Goal: Task Accomplishment & Management: Manage account settings

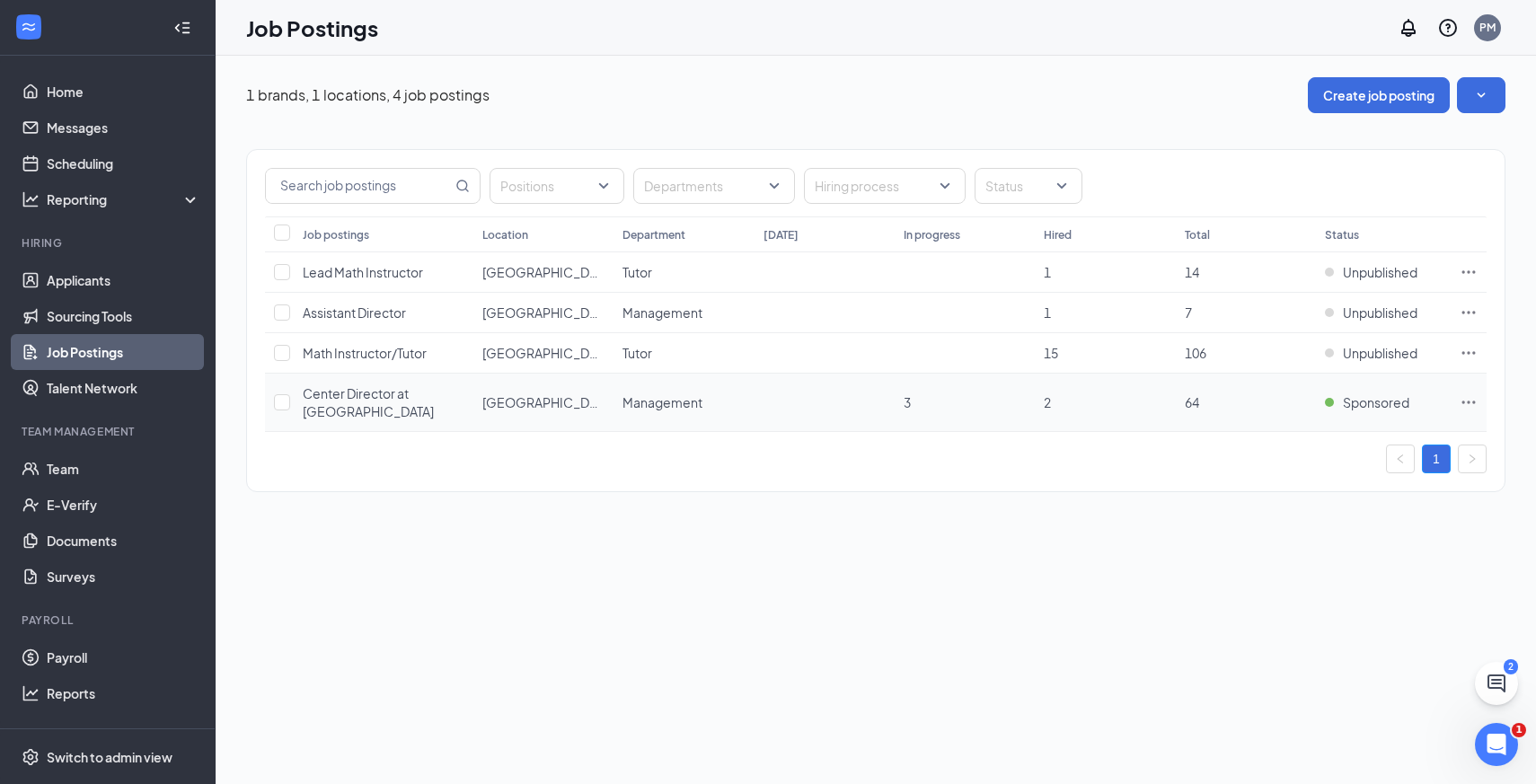
click at [1469, 401] on icon "Ellipses" at bounding box center [1469, 402] width 14 height 3
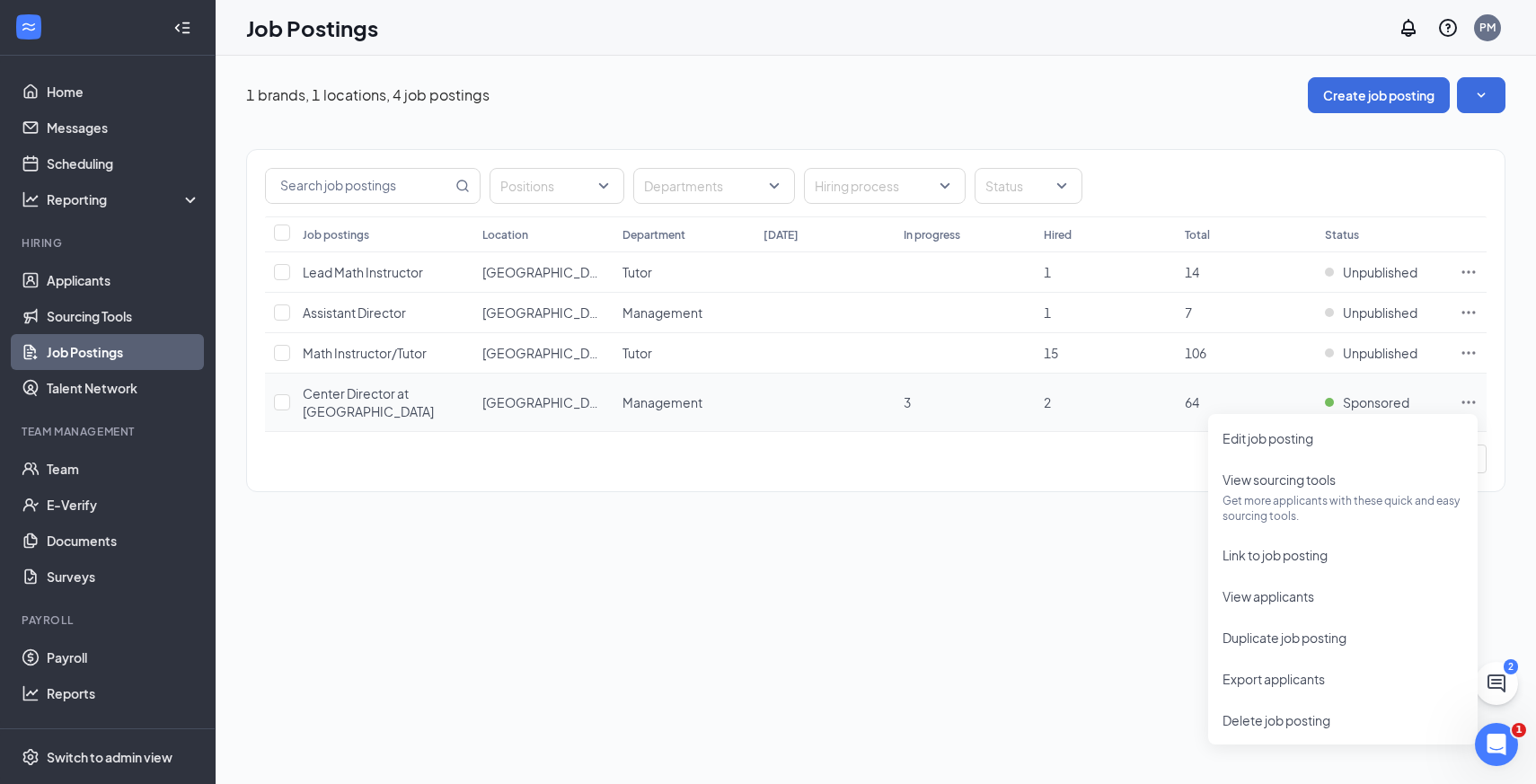
click at [1100, 399] on td "2" at bounding box center [1104, 402] width 140 height 58
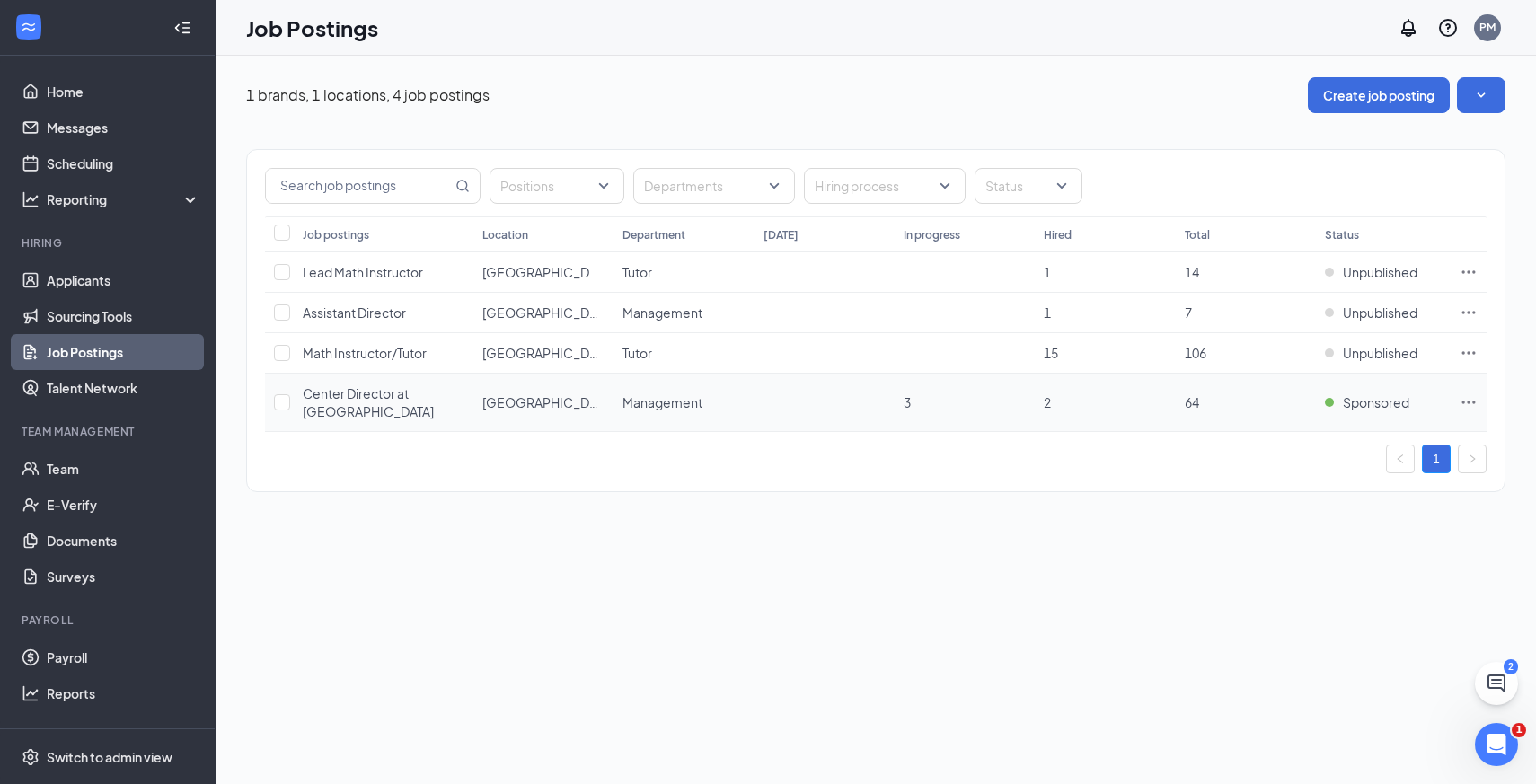
click at [1101, 399] on td "2" at bounding box center [1104, 402] width 140 height 58
click at [349, 405] on span "Center Director at [GEOGRAPHIC_DATA]" at bounding box center [367, 402] width 131 height 34
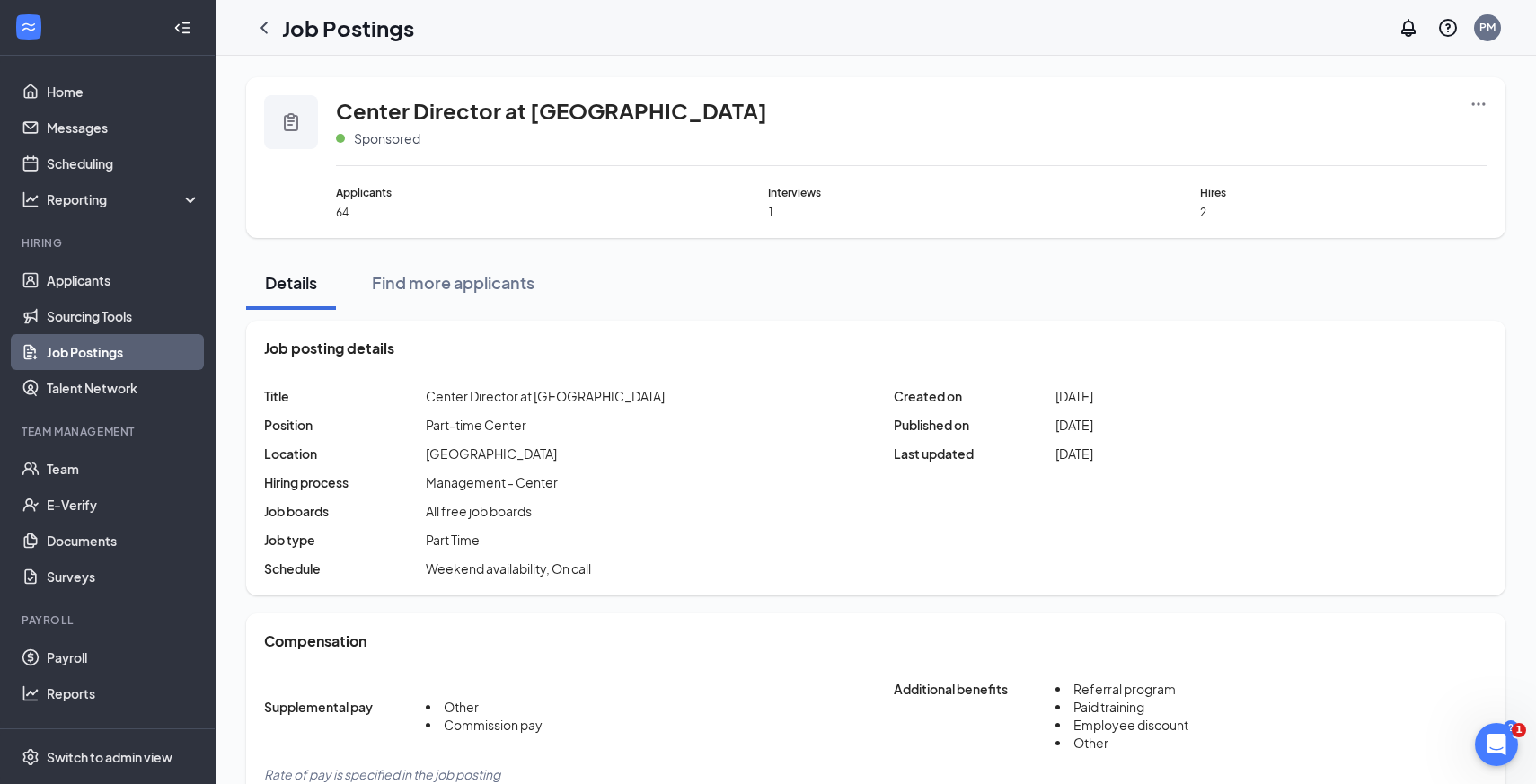
click at [1483, 98] on icon "Ellipses" at bounding box center [1479, 104] width 18 height 18
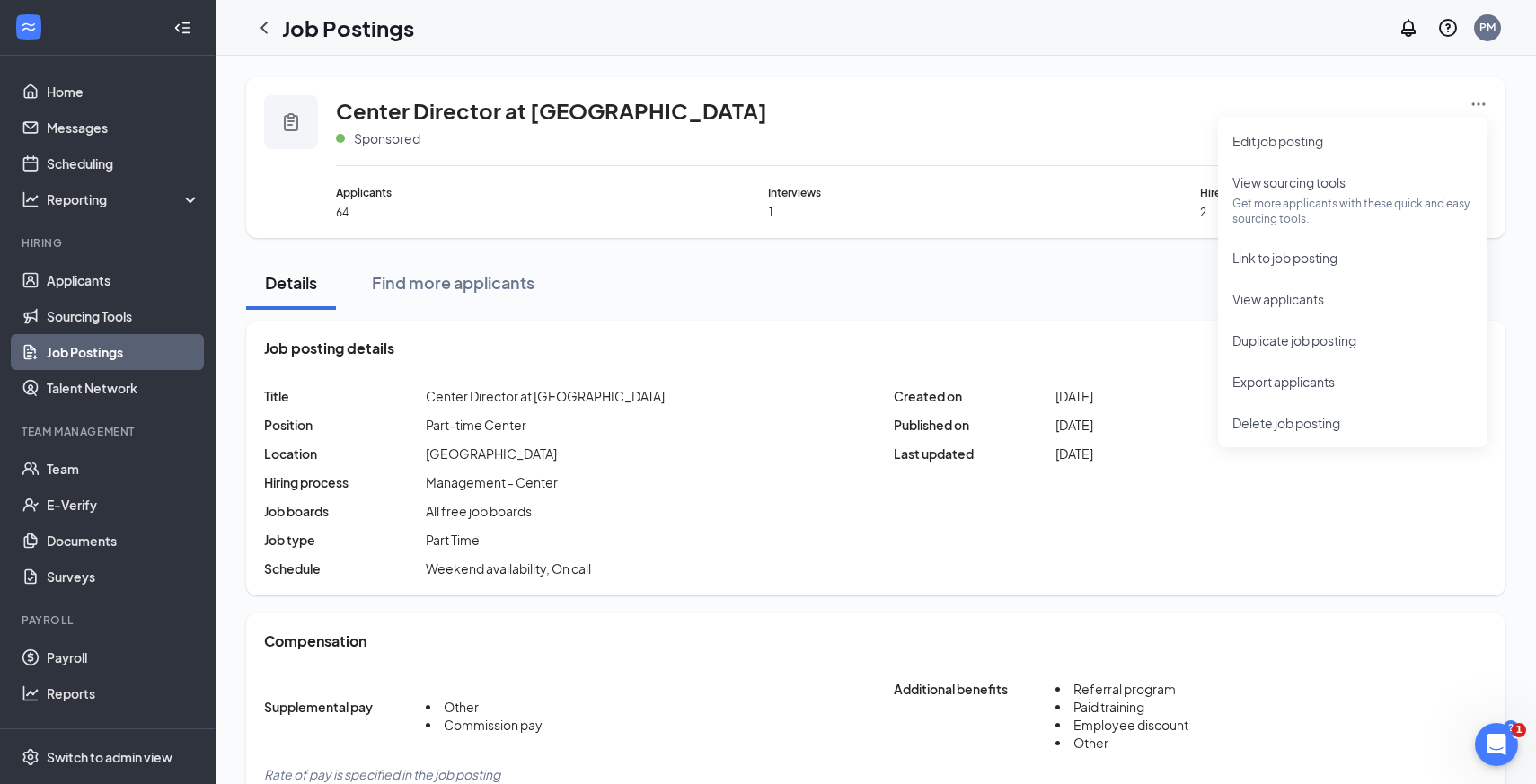
click at [1092, 321] on div "Job posting details Title Center Director at Mathnasium Position Part-time Cent…" at bounding box center [876, 458] width 1259 height 275
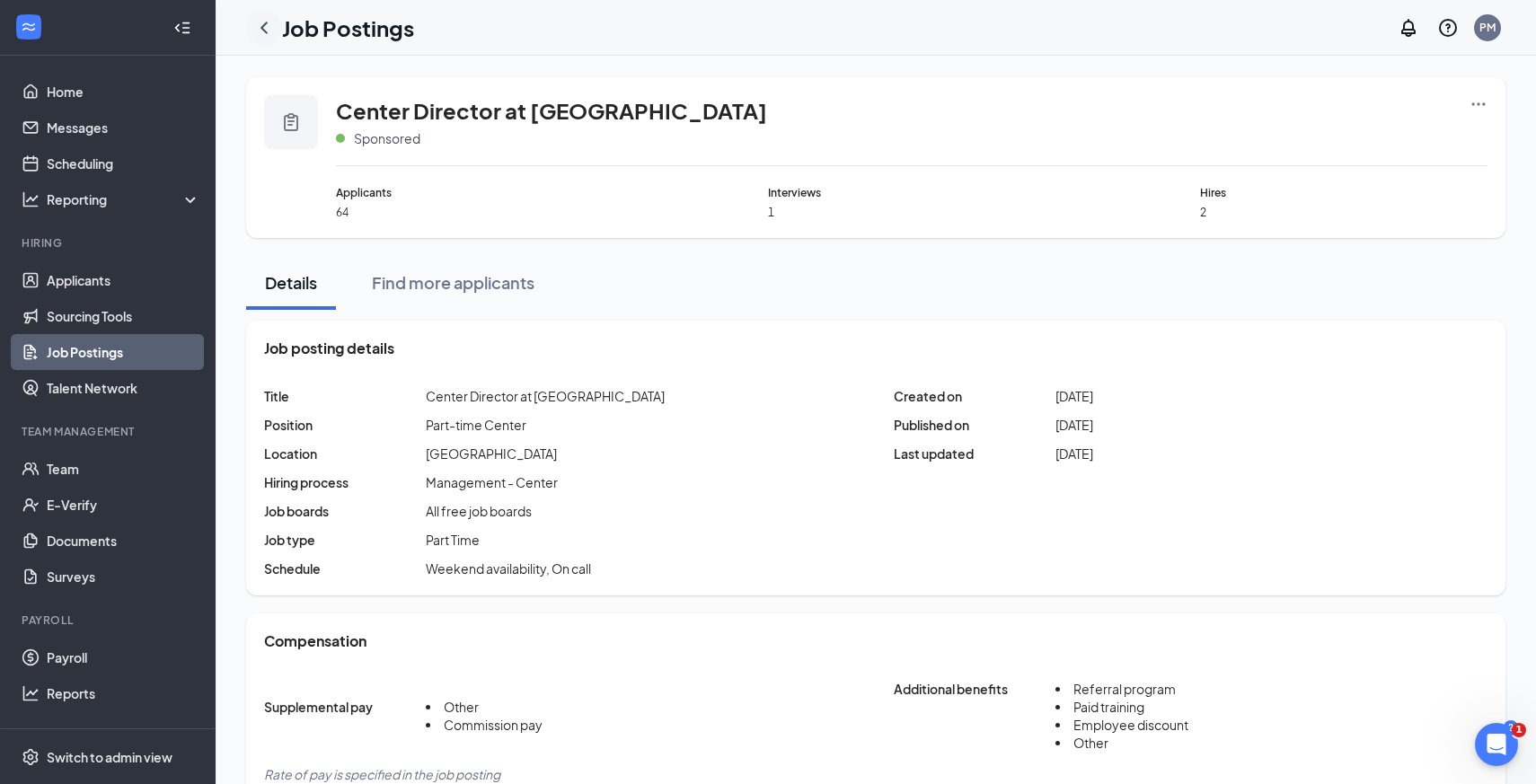
click at [260, 27] on icon "ChevronLeft" at bounding box center [263, 28] width 7 height 12
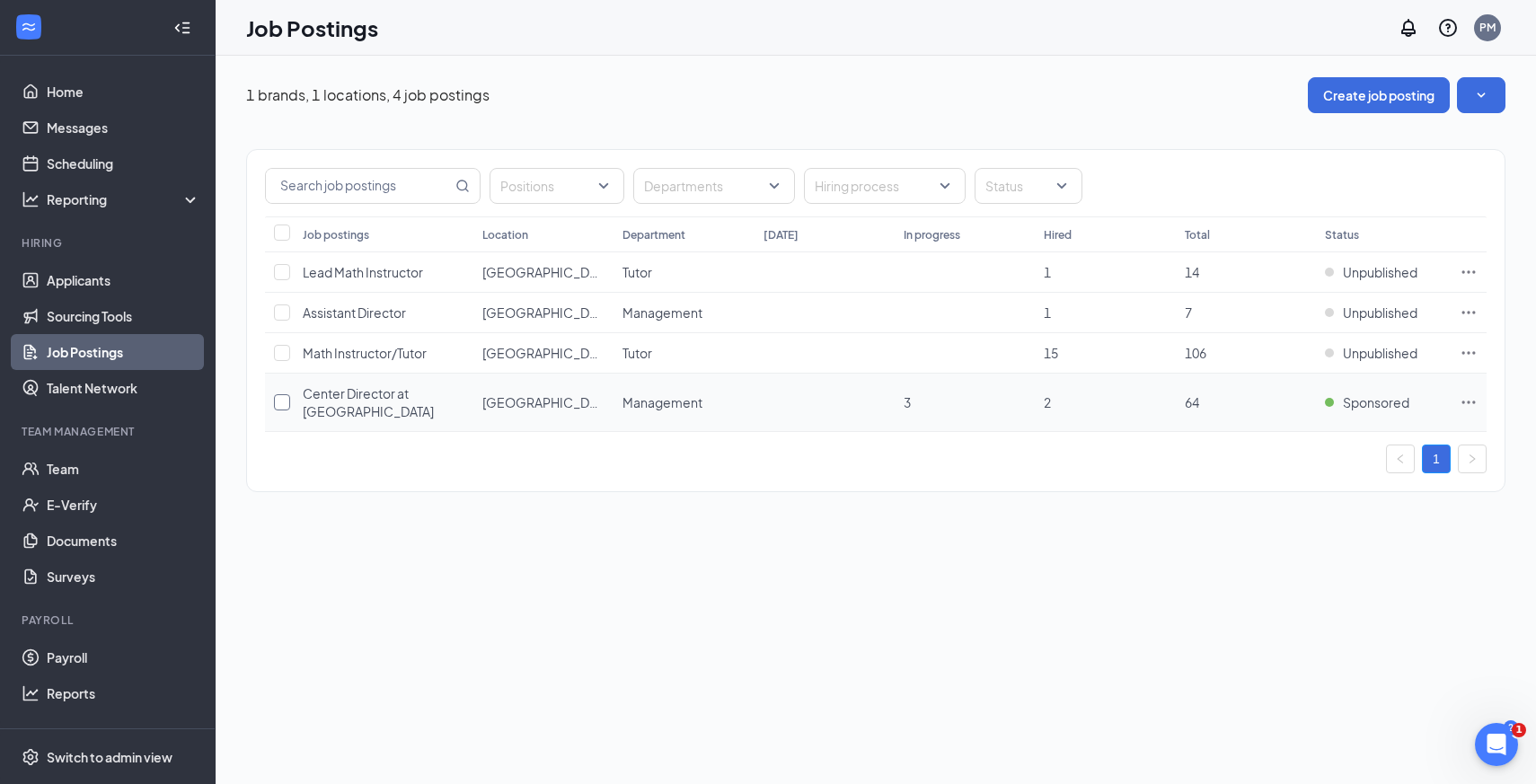
click at [283, 402] on input "checkbox" at bounding box center [282, 402] width 16 height 16
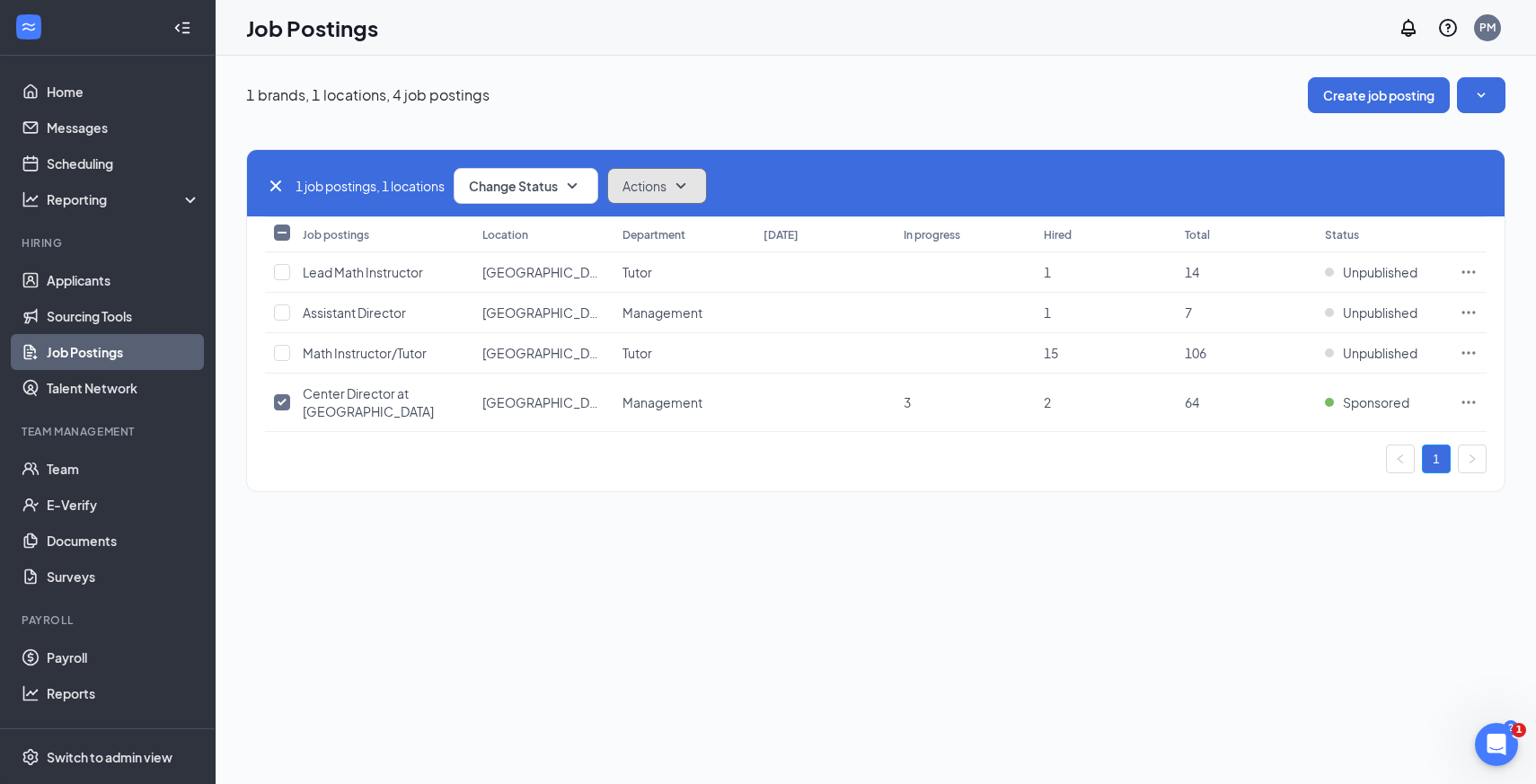
click at [657, 188] on span "Actions" at bounding box center [644, 186] width 44 height 18
click at [568, 188] on icon "SmallChevronDown" at bounding box center [572, 186] width 22 height 22
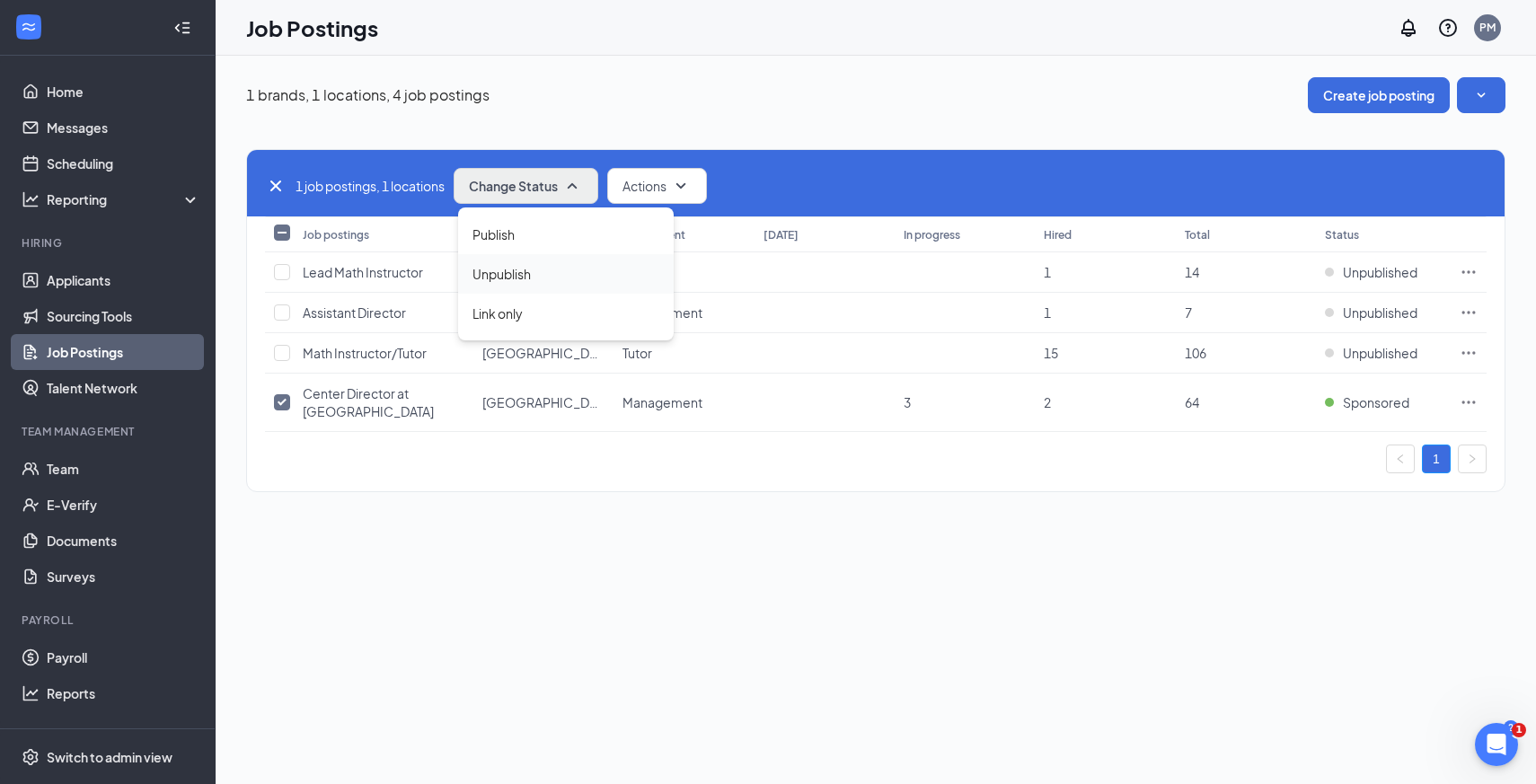
click at [555, 272] on div "Unpublish" at bounding box center [566, 274] width 216 height 39
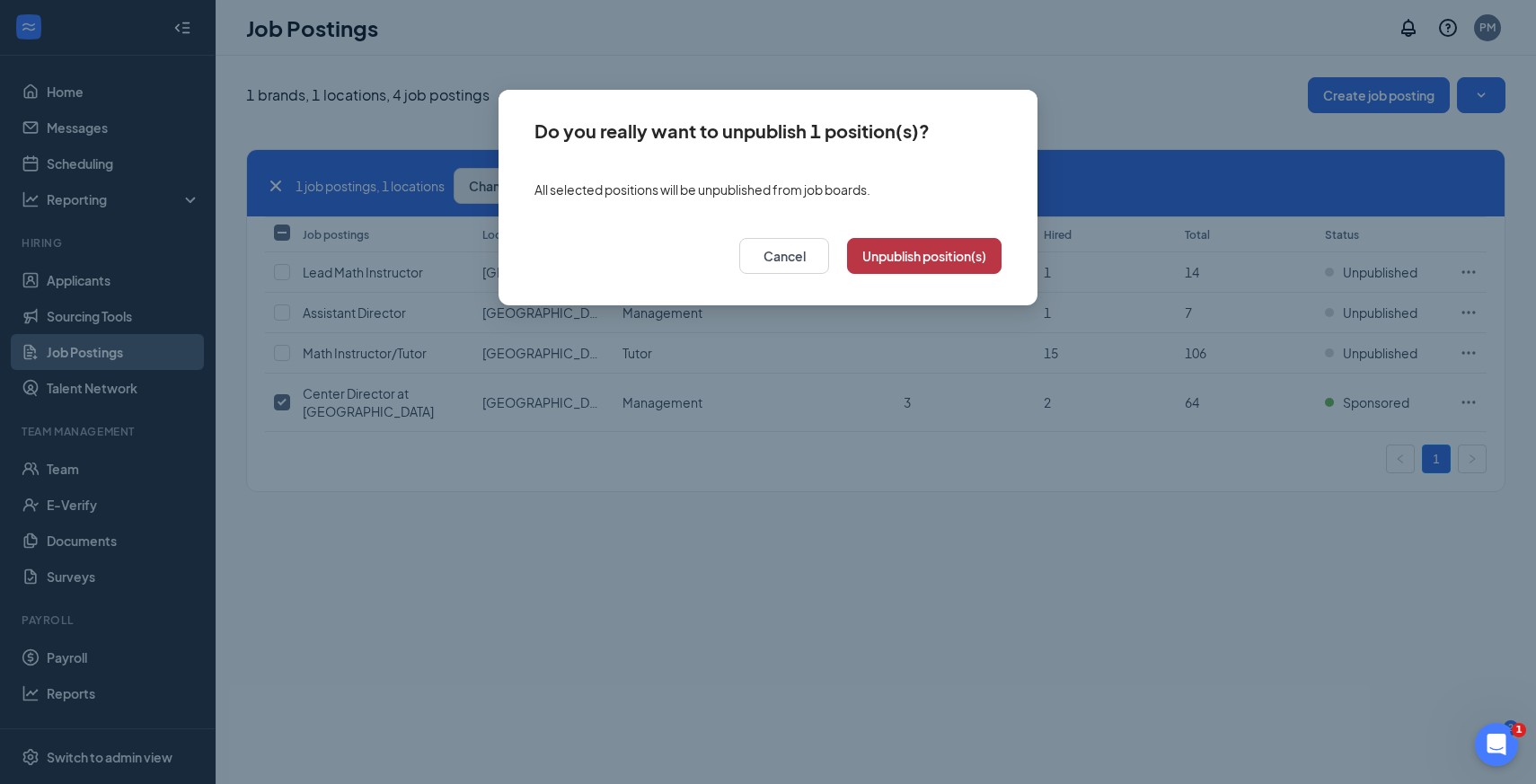
click at [934, 263] on button "Unpublish position(s)" at bounding box center [924, 256] width 155 height 35
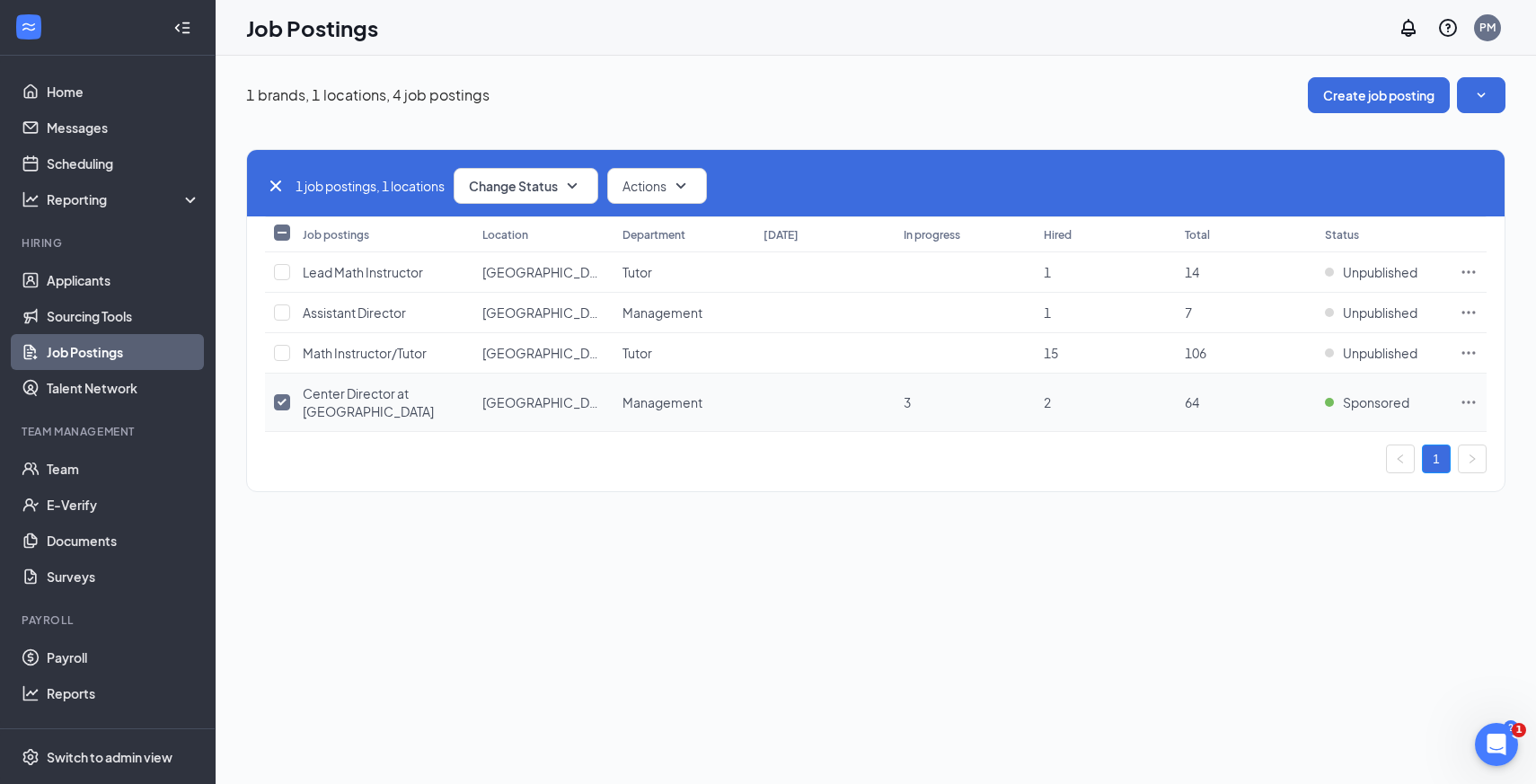
click at [280, 402] on input "checkbox" at bounding box center [282, 402] width 16 height 16
checkbox input "false"
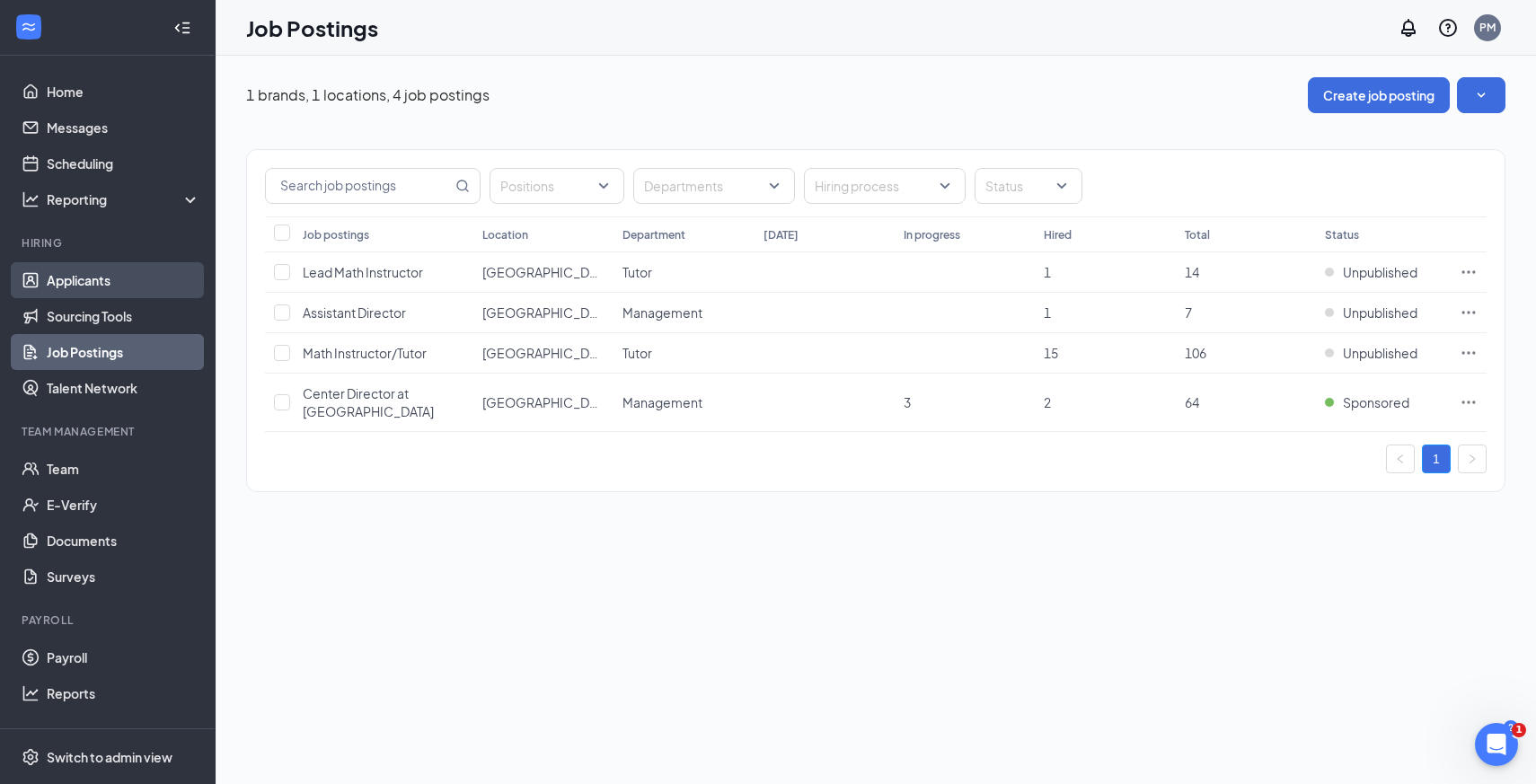
click at [79, 283] on link "Applicants" at bounding box center [123, 280] width 154 height 35
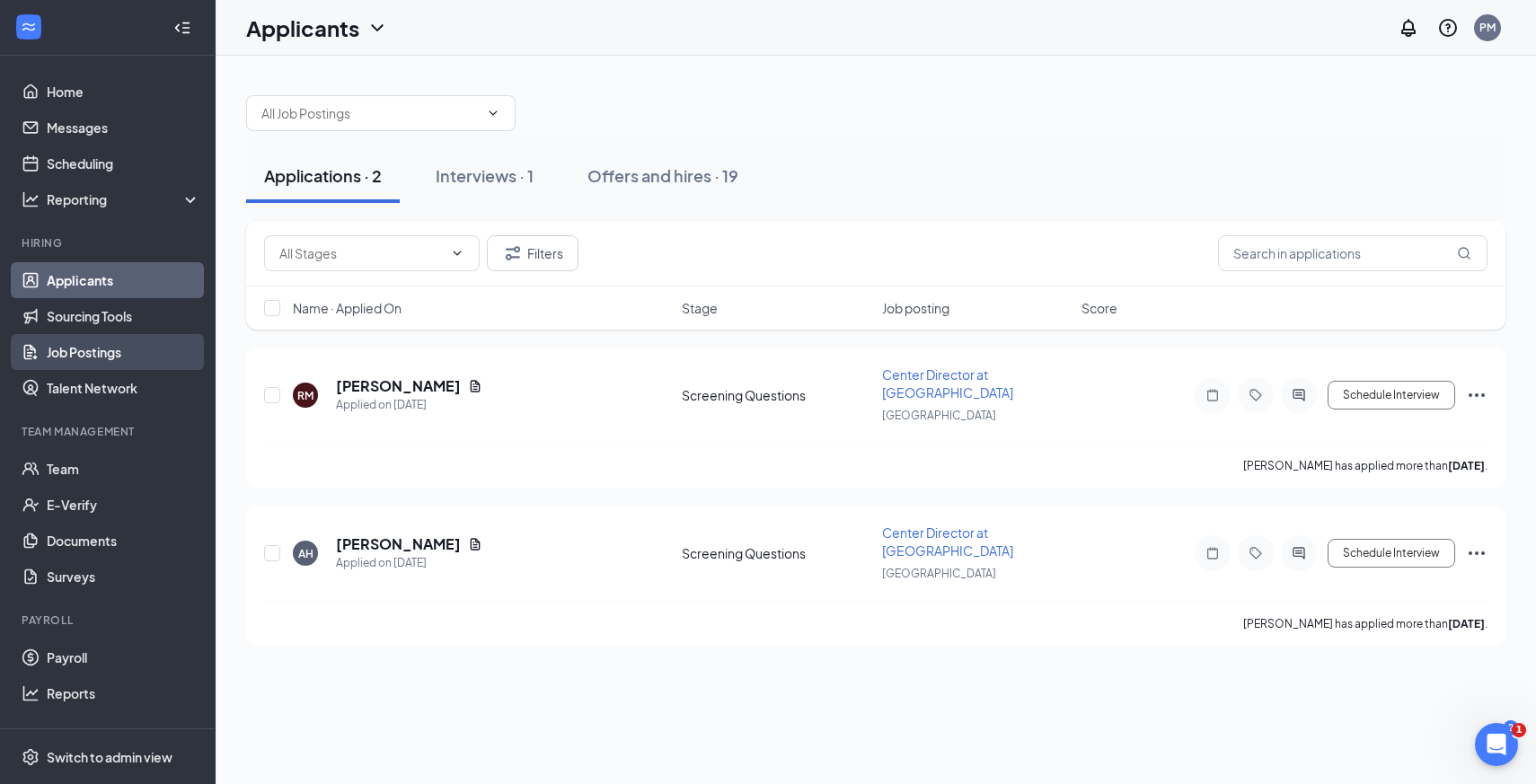
click at [70, 348] on link "Job Postings" at bounding box center [123, 352] width 154 height 35
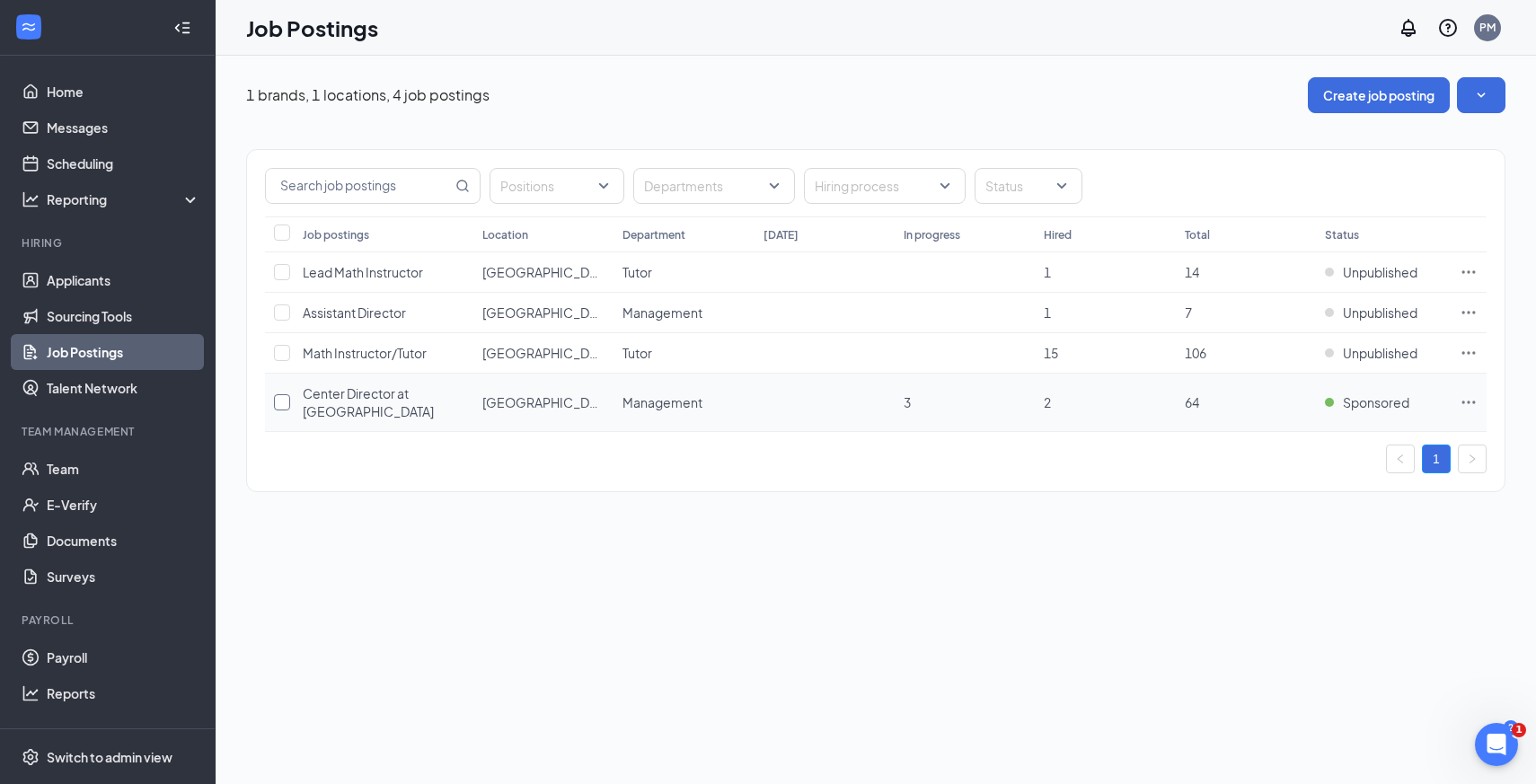
click at [280, 400] on input "checkbox" at bounding box center [282, 402] width 16 height 16
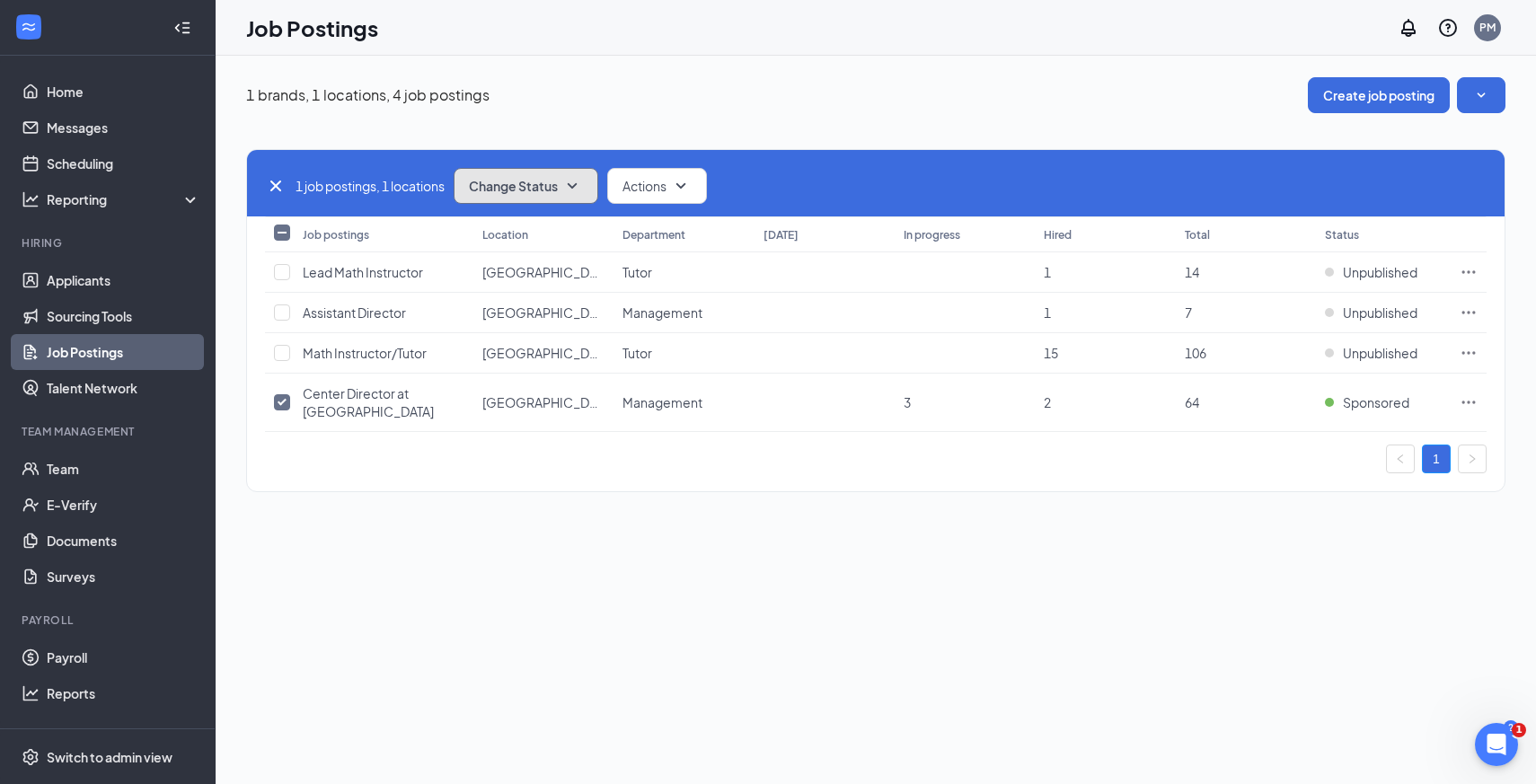
click at [573, 185] on icon "SmallChevronDown" at bounding box center [572, 186] width 22 height 22
click at [537, 263] on div "Unpublish" at bounding box center [566, 274] width 216 height 39
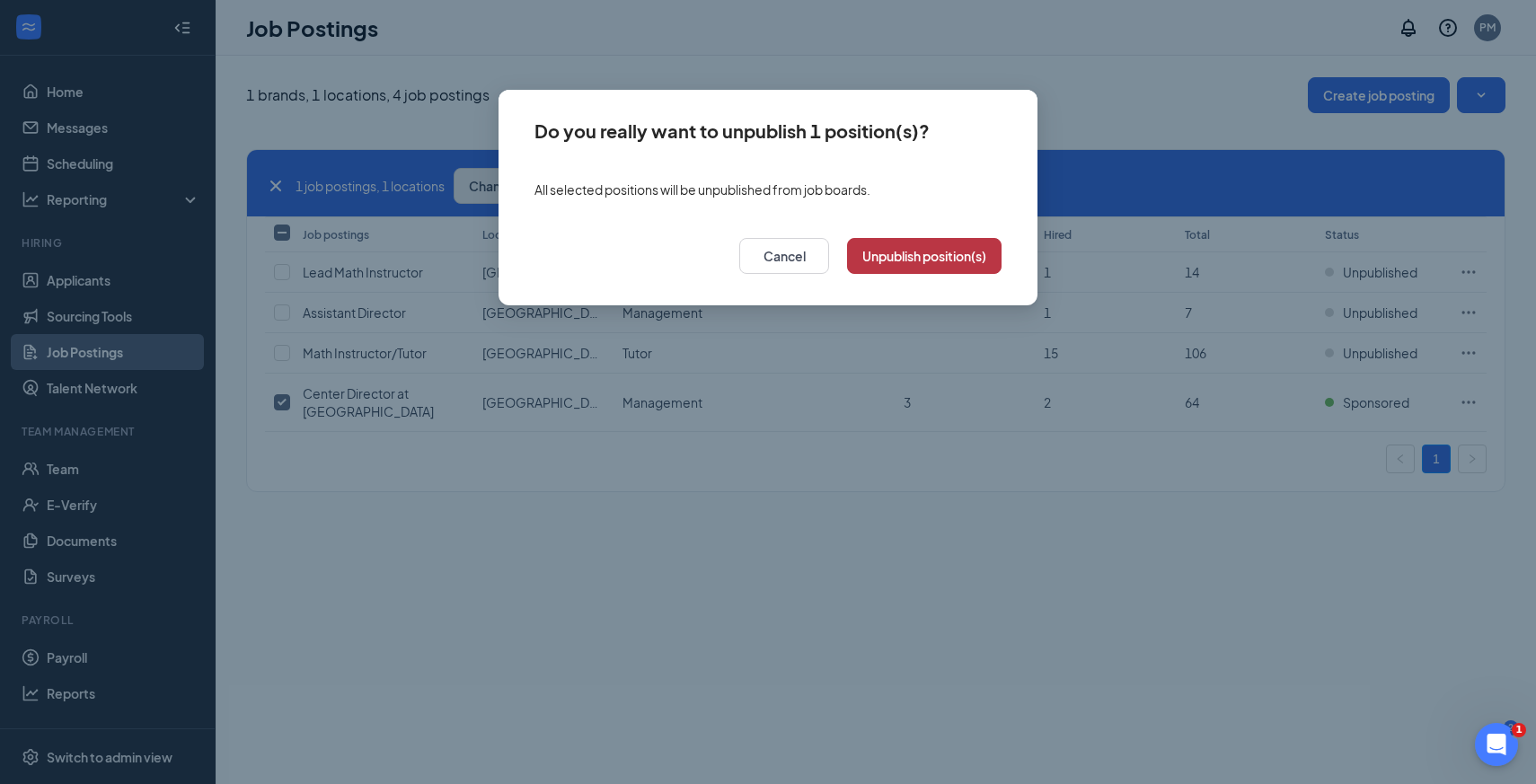
click at [897, 260] on button "Unpublish position(s)" at bounding box center [924, 256] width 155 height 35
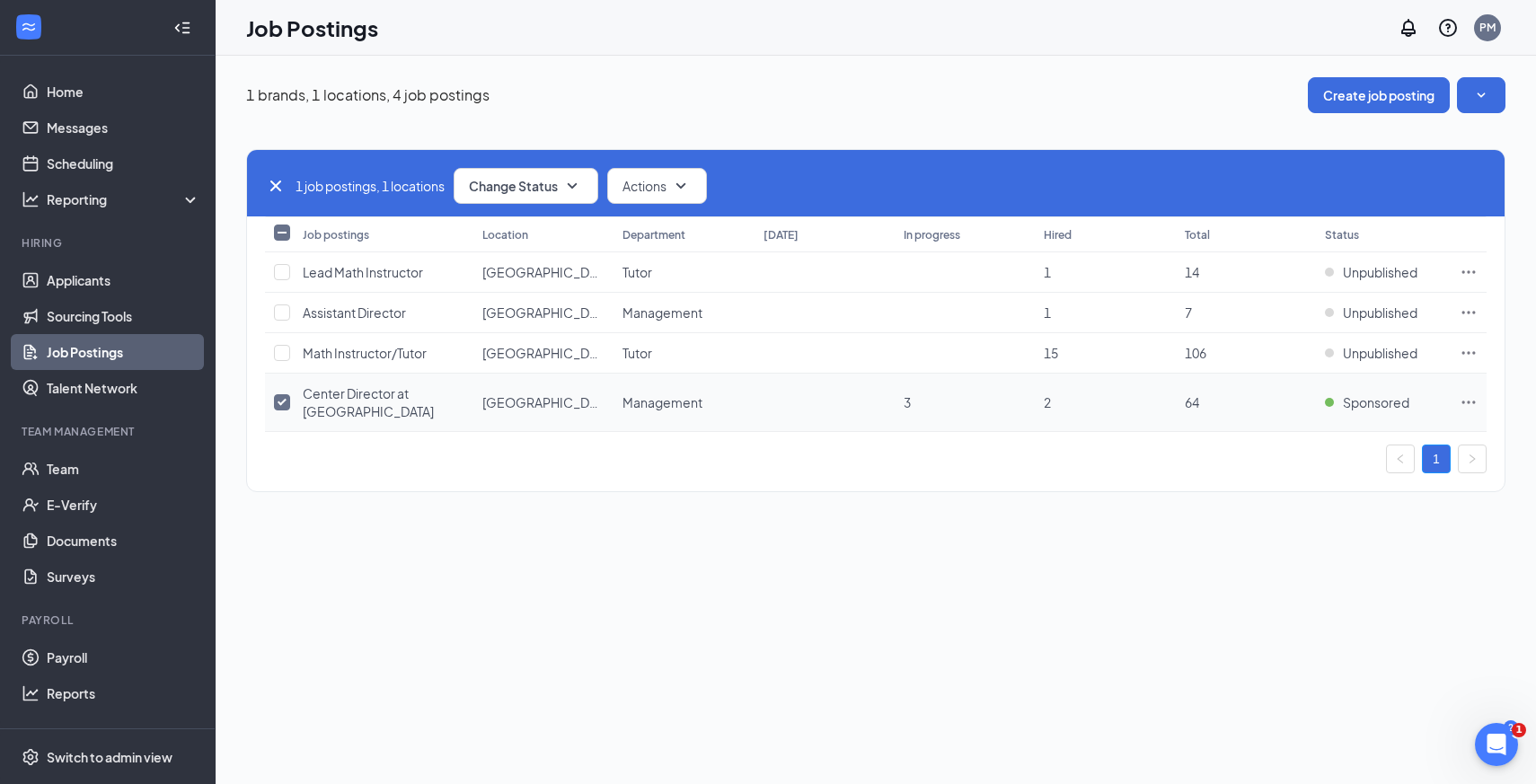
click at [1462, 402] on icon "Ellipses" at bounding box center [1469, 402] width 14 height 3
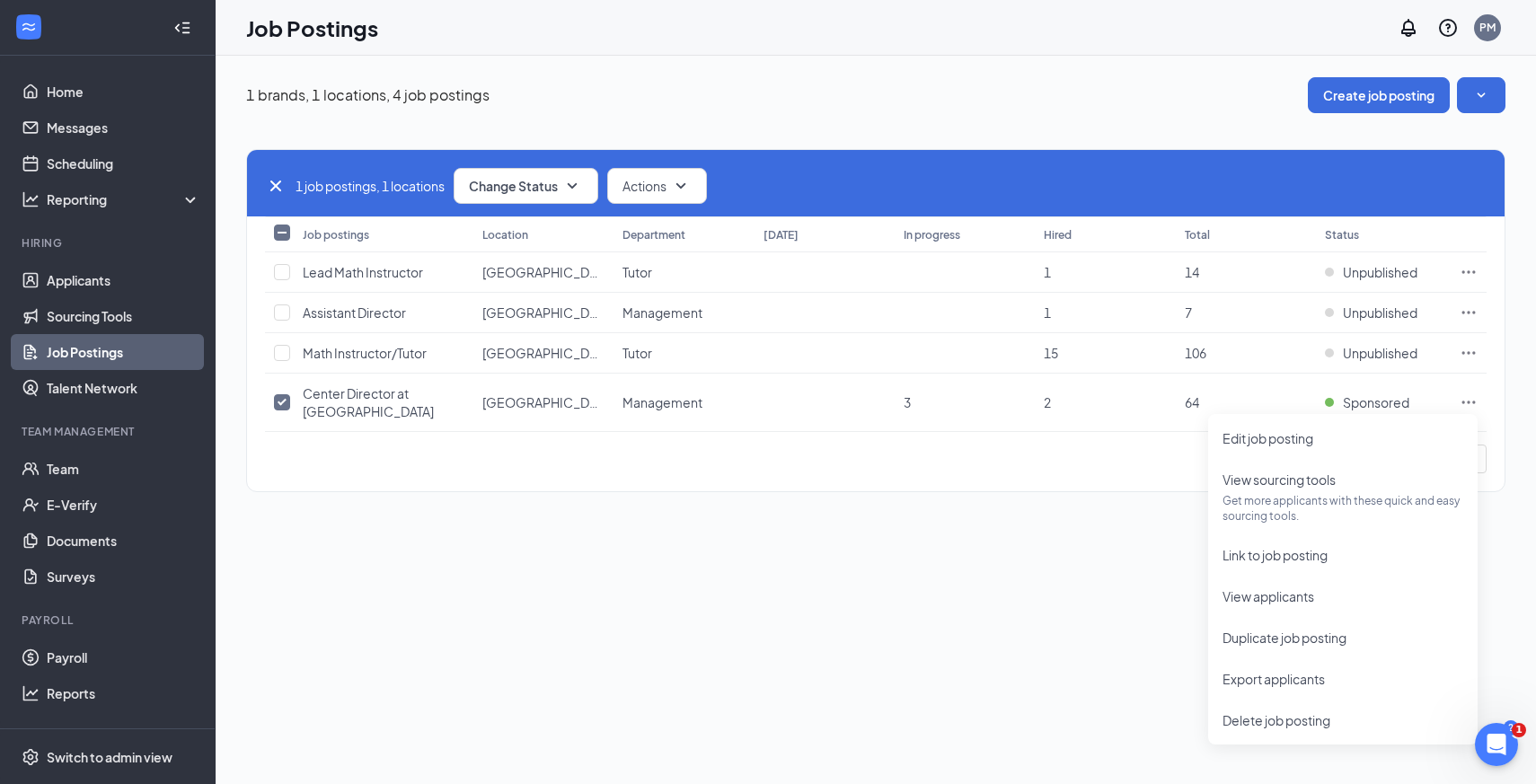
click at [1046, 593] on div "1 brands, 1 locations, 4 job postings Create job posting 1 job postings, 1 loca…" at bounding box center [876, 420] width 1320 height 728
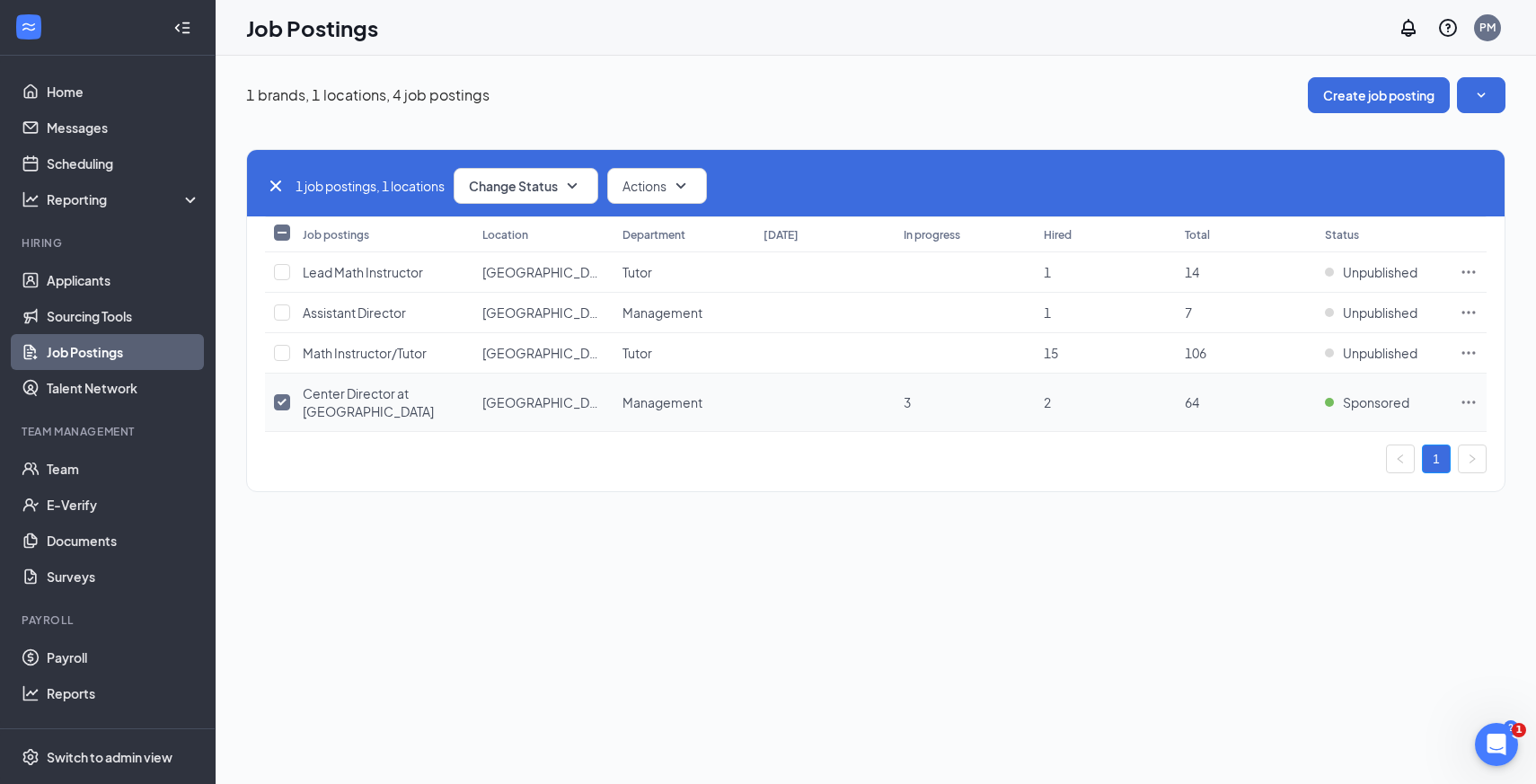
click at [287, 404] on input "checkbox" at bounding box center [282, 402] width 16 height 16
checkbox input "false"
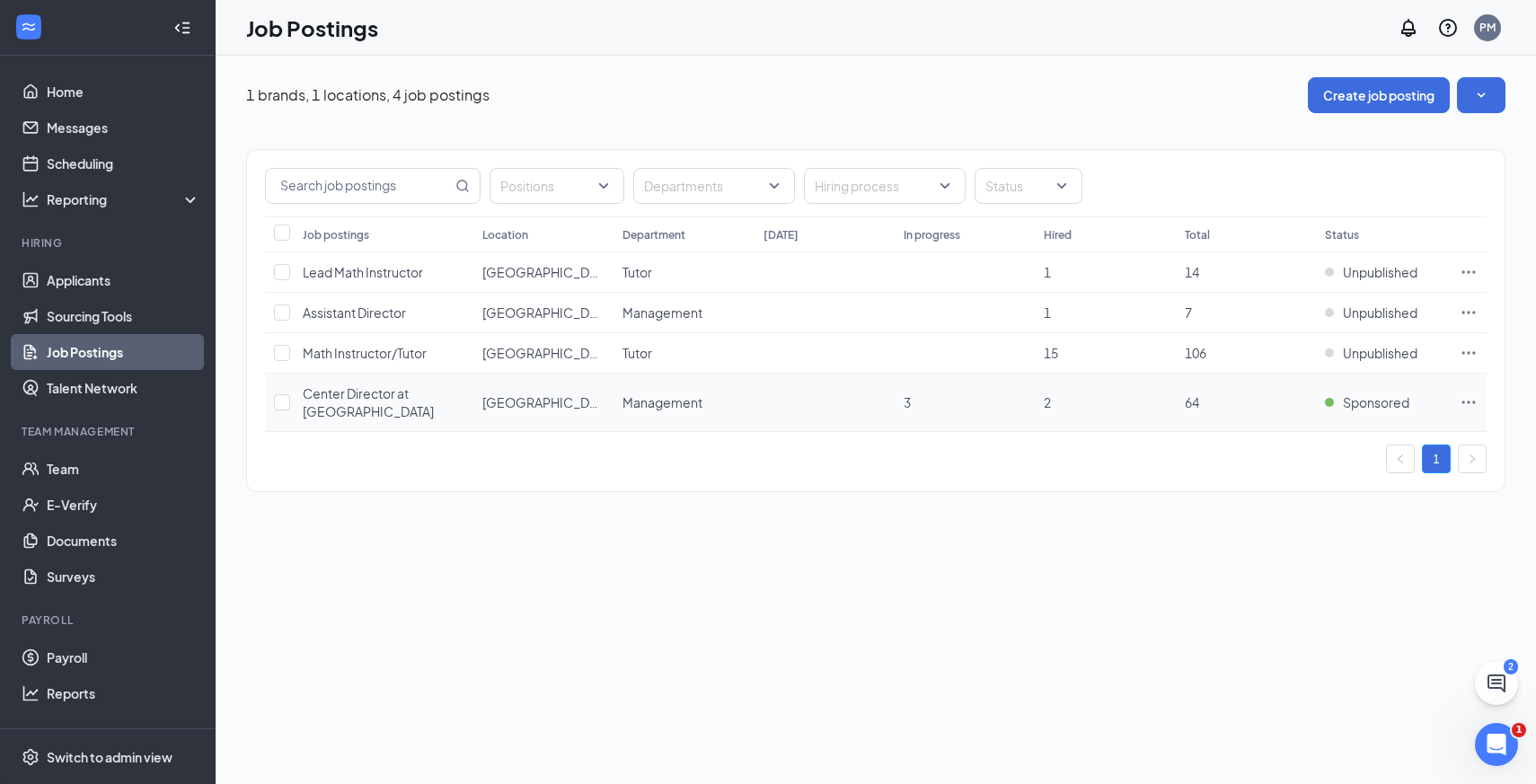
click at [1474, 402] on icon "Ellipses" at bounding box center [1469, 402] width 14 height 3
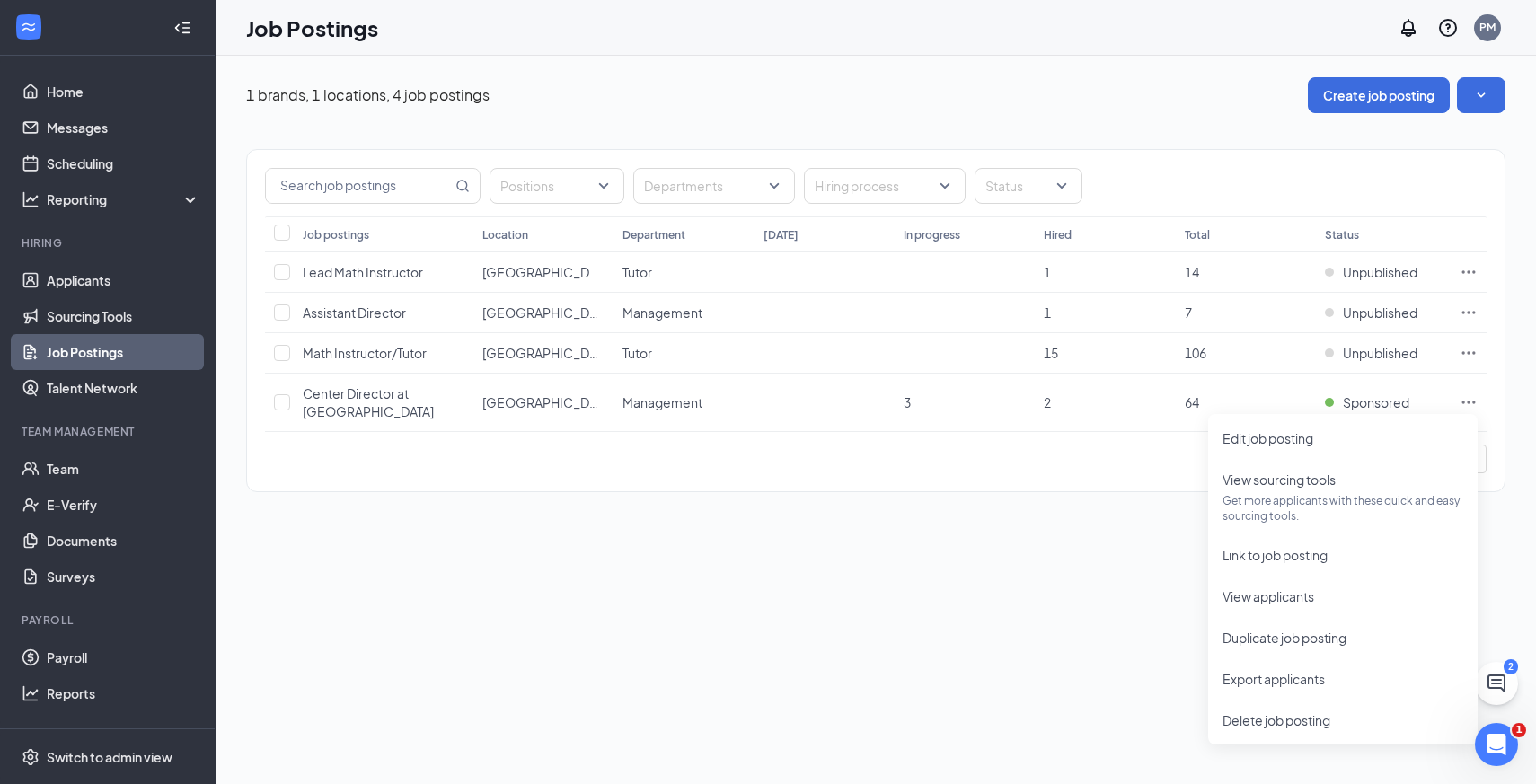
click at [1020, 562] on div "1 brands, 1 locations, 4 job postings Create job posting Positions Departments …" at bounding box center [876, 420] width 1320 height 728
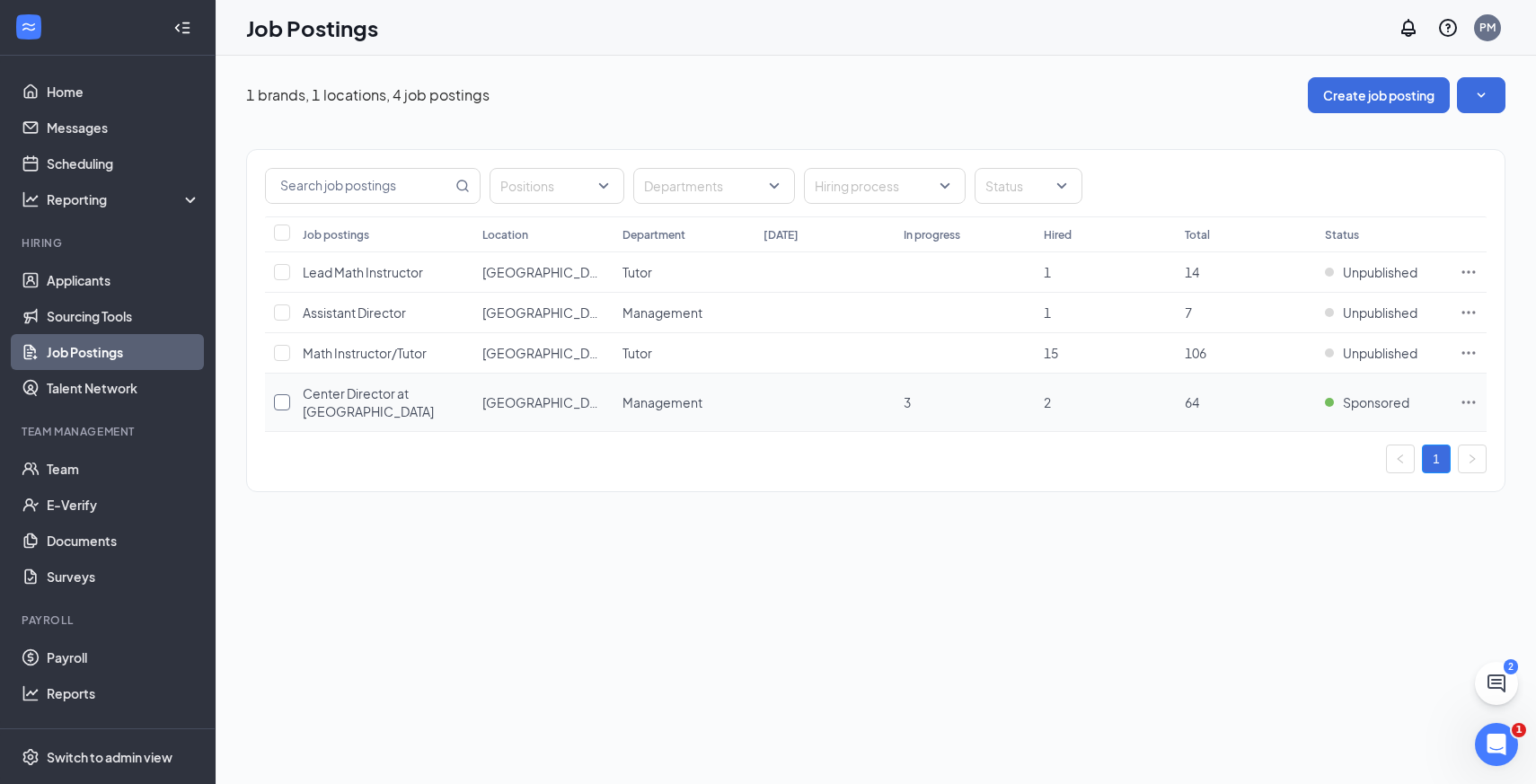
click at [278, 401] on input "checkbox" at bounding box center [282, 402] width 16 height 16
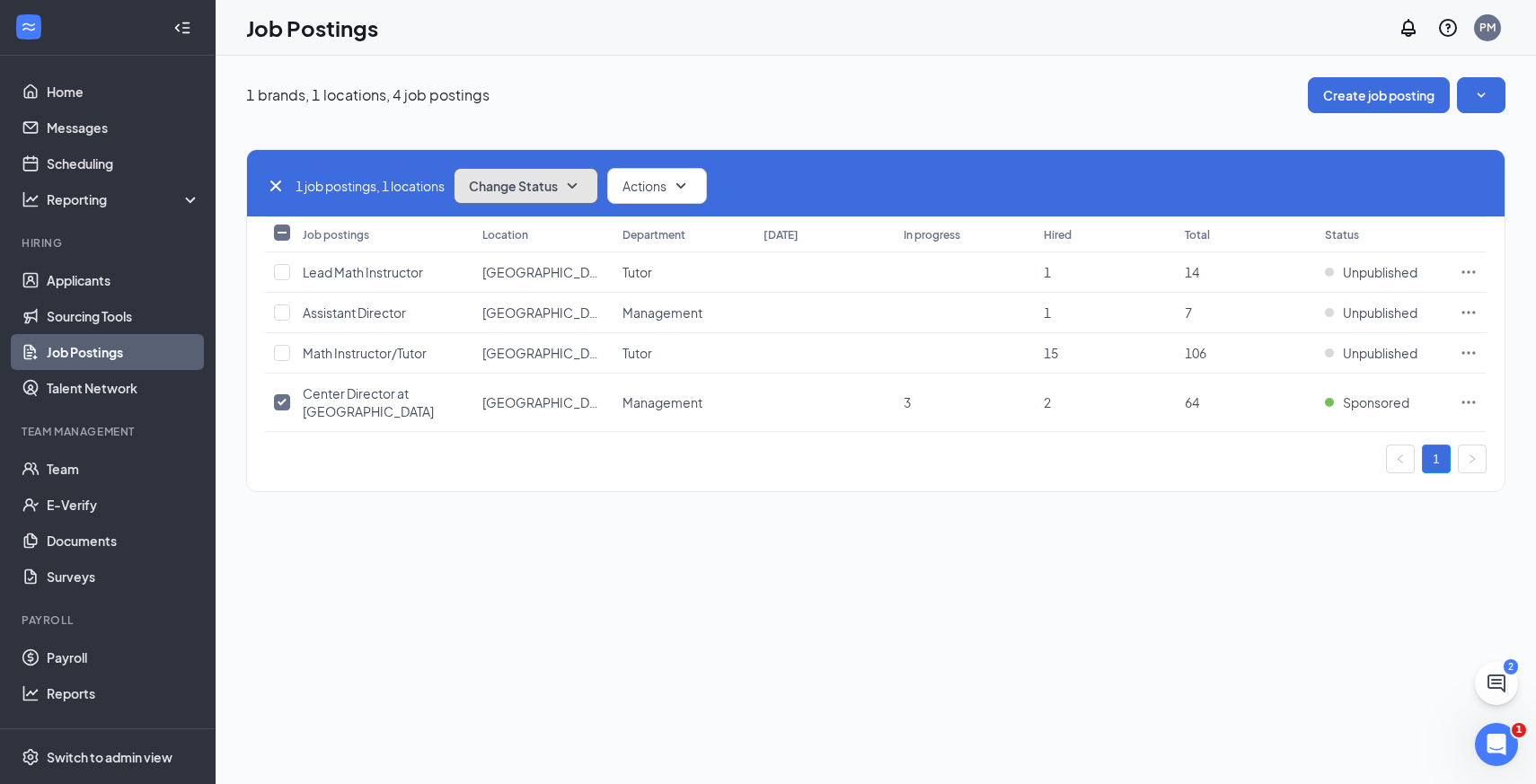
click at [570, 186] on icon "SmallChevronDown" at bounding box center [572, 186] width 22 height 22
click at [553, 278] on div "Unpublish" at bounding box center [566, 274] width 216 height 39
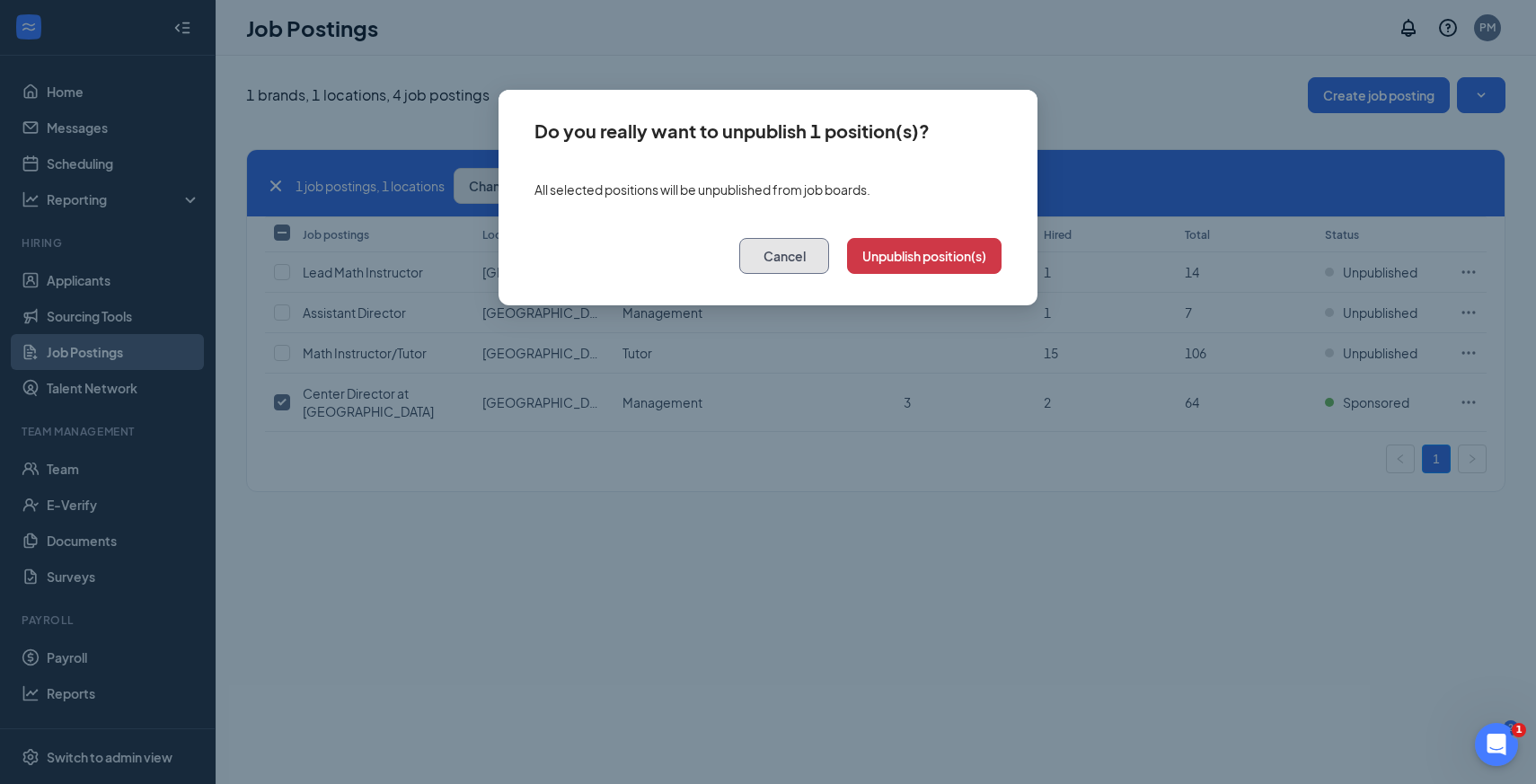
click at [776, 257] on button "Cancel" at bounding box center [783, 256] width 90 height 35
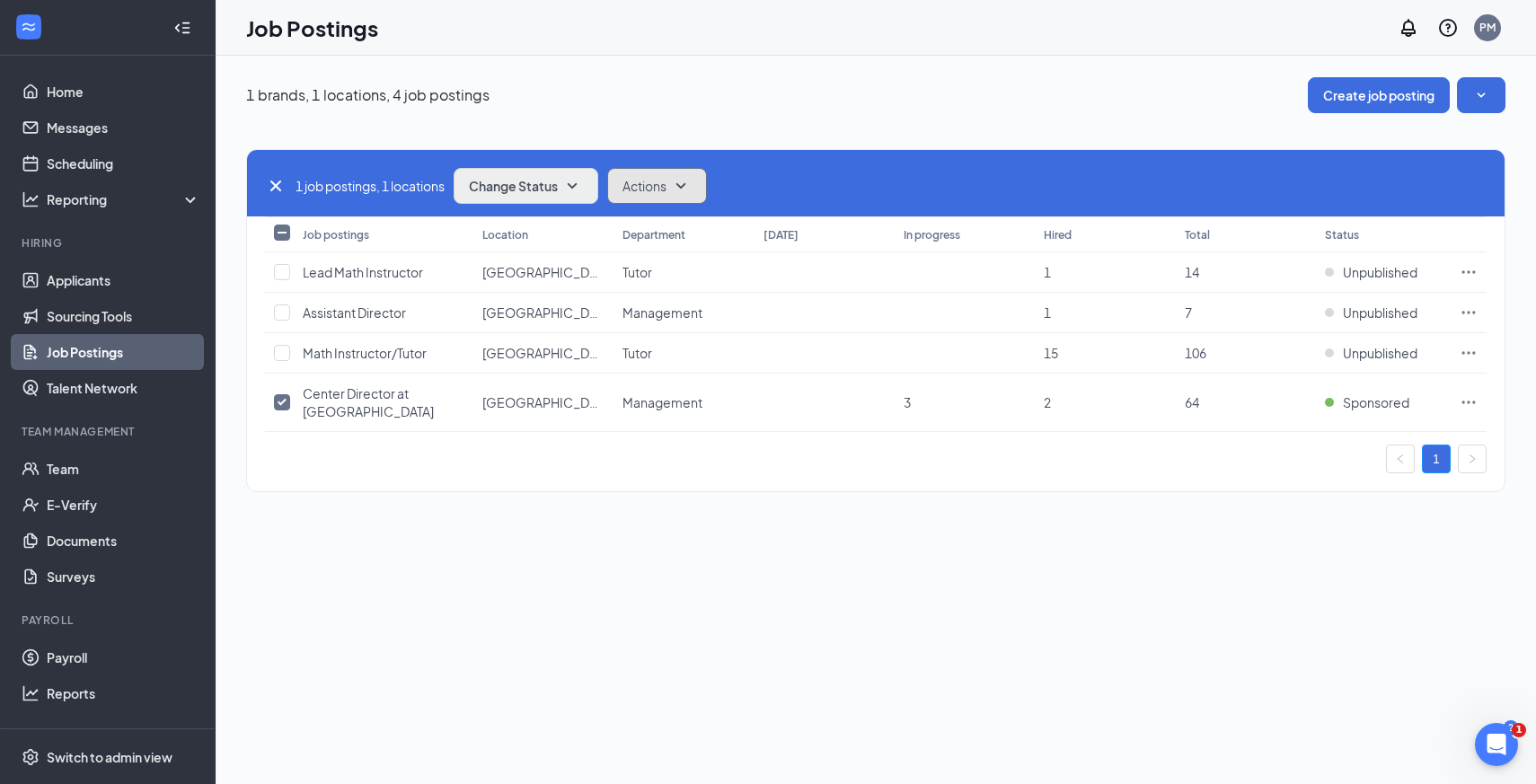
click at [679, 188] on icon "SmallChevronDown" at bounding box center [681, 186] width 22 height 22
click at [679, 188] on icon "SmallChevronUp" at bounding box center [681, 186] width 22 height 22
click at [643, 181] on span "Actions" at bounding box center [644, 186] width 44 height 18
click at [558, 185] on span "Change Status" at bounding box center [513, 185] width 89 height 13
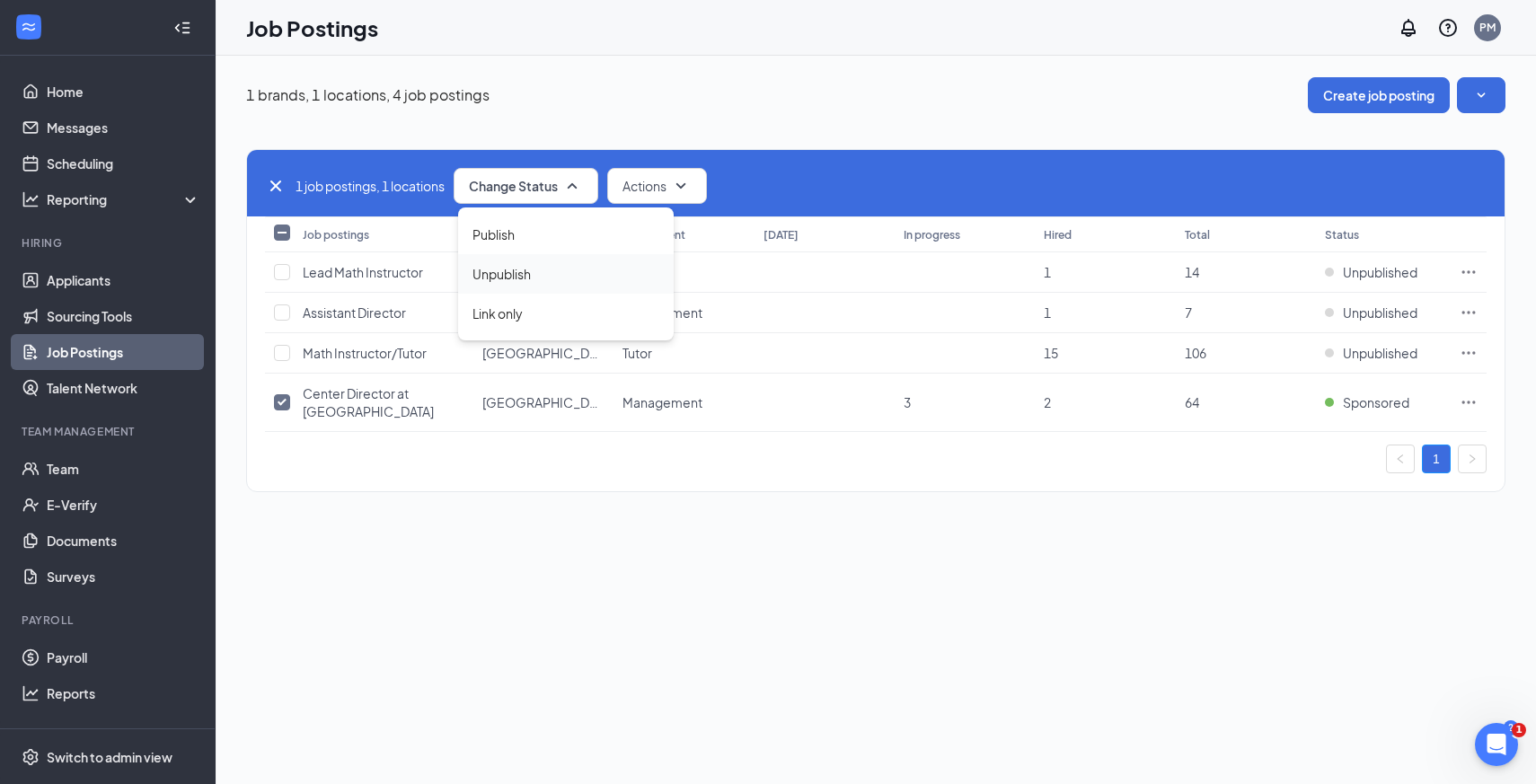
click at [528, 283] on span "Unpublish" at bounding box center [501, 274] width 58 height 20
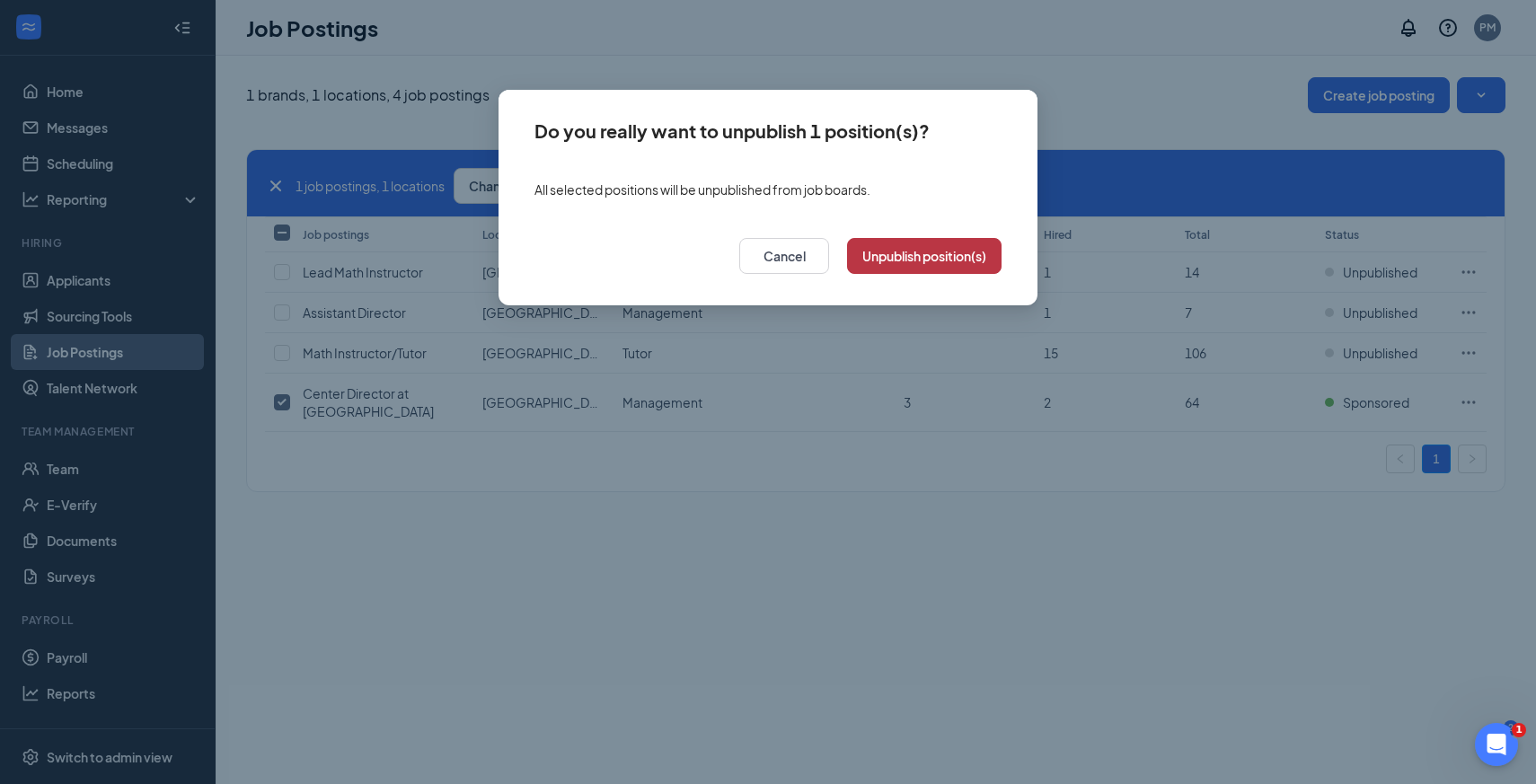
click at [976, 269] on button "Unpublish position(s)" at bounding box center [924, 256] width 155 height 35
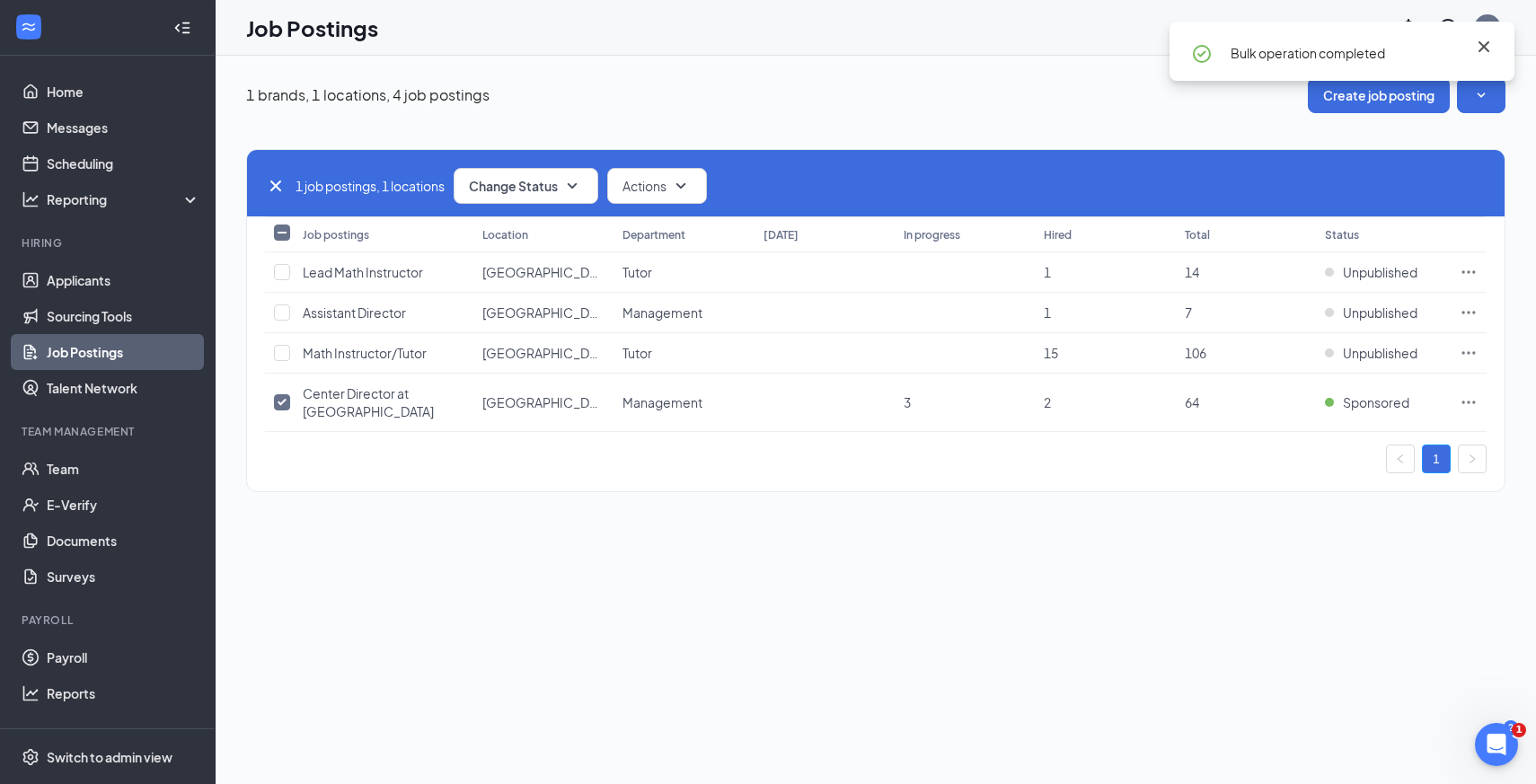
click at [1487, 48] on icon "Cross" at bounding box center [1484, 46] width 11 height 11
click at [1483, 98] on icon "SmallChevronDown" at bounding box center [1481, 96] width 18 height 18
click at [1191, 120] on div "1 job postings, 1 locations Change Status Actions Job postings Location Departm…" at bounding box center [876, 311] width 1259 height 397
click at [277, 405] on input "checkbox" at bounding box center [282, 402] width 16 height 16
checkbox input "false"
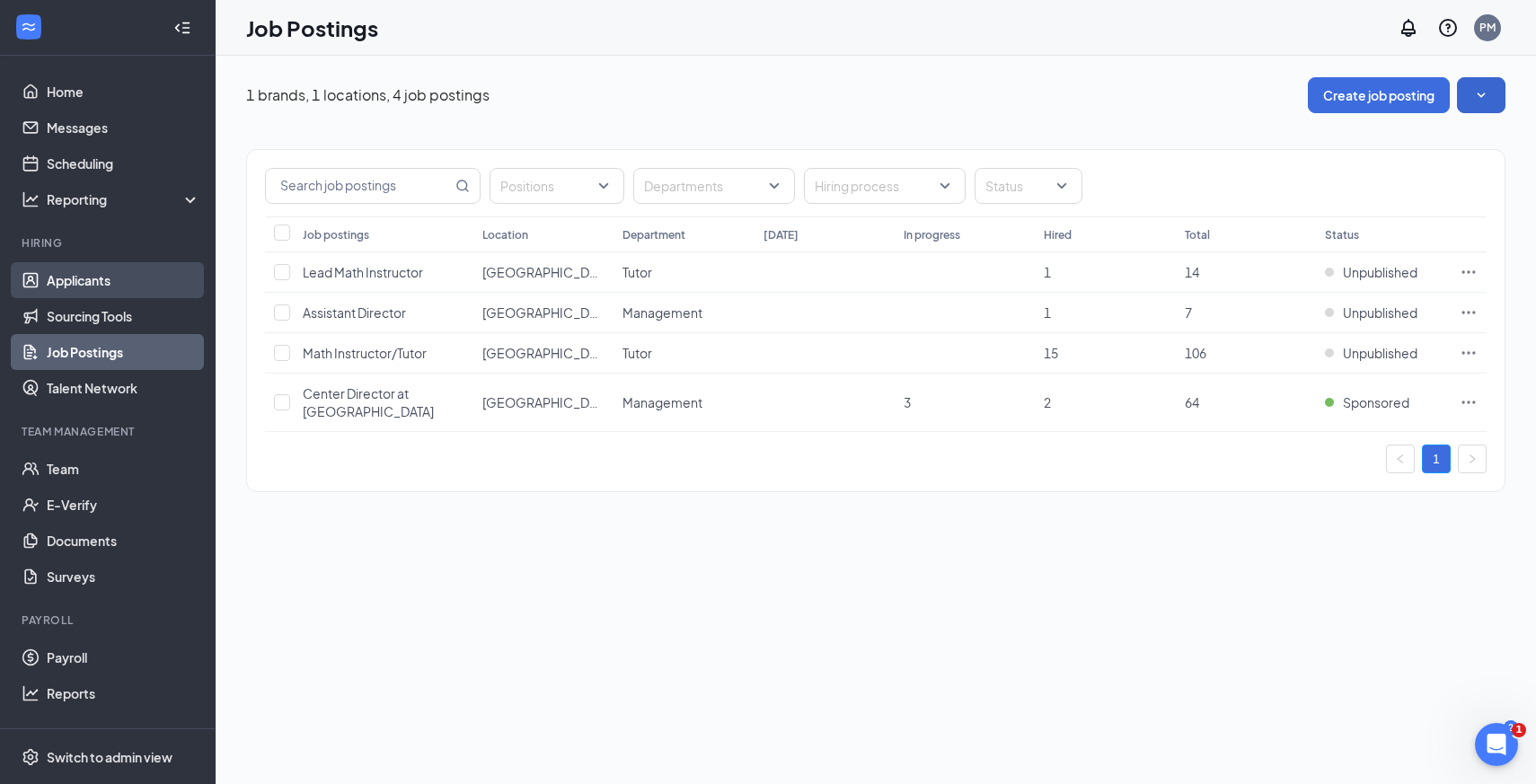
click at [108, 286] on link "Applicants" at bounding box center [123, 280] width 154 height 35
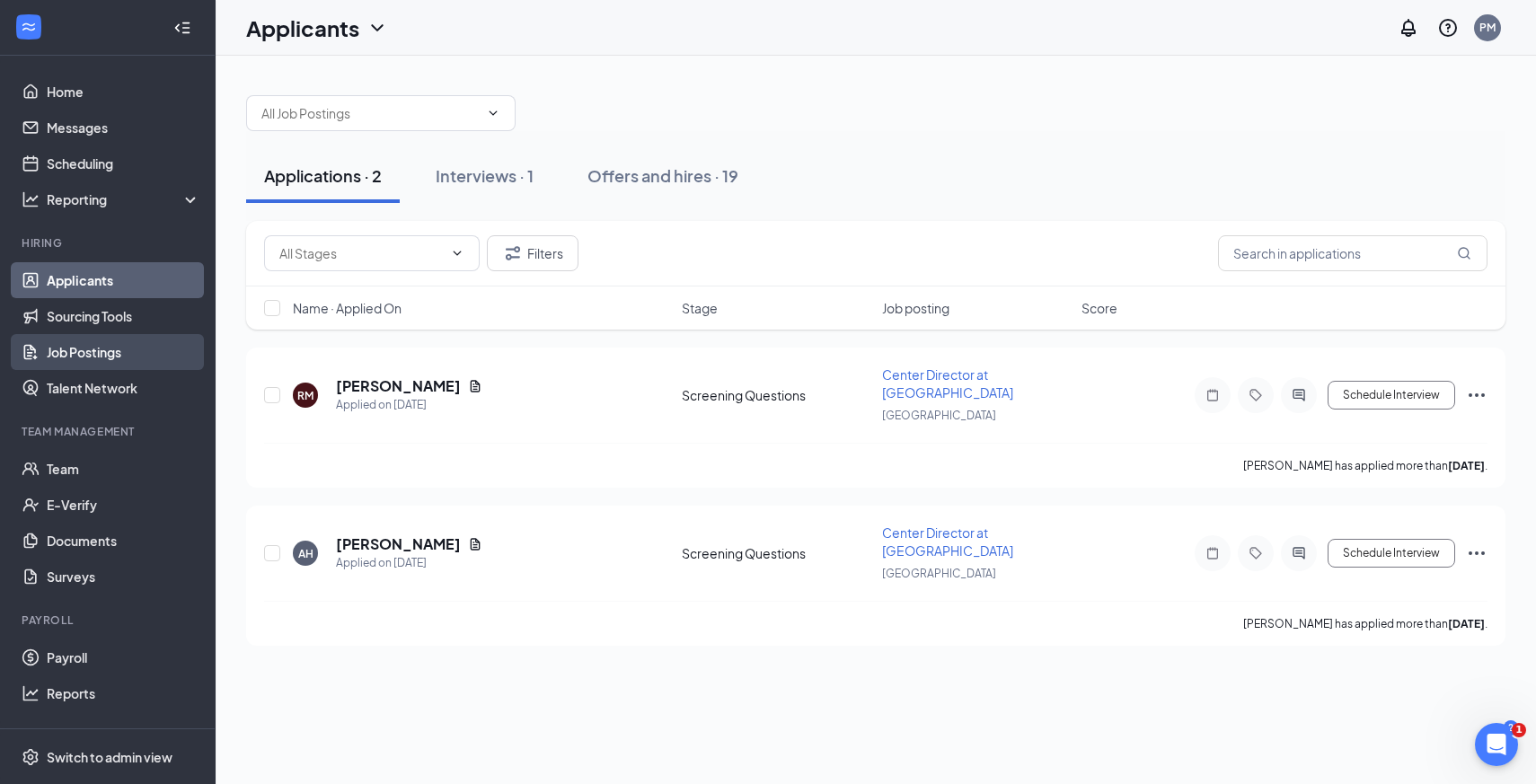
click at [97, 356] on link "Job Postings" at bounding box center [123, 352] width 154 height 35
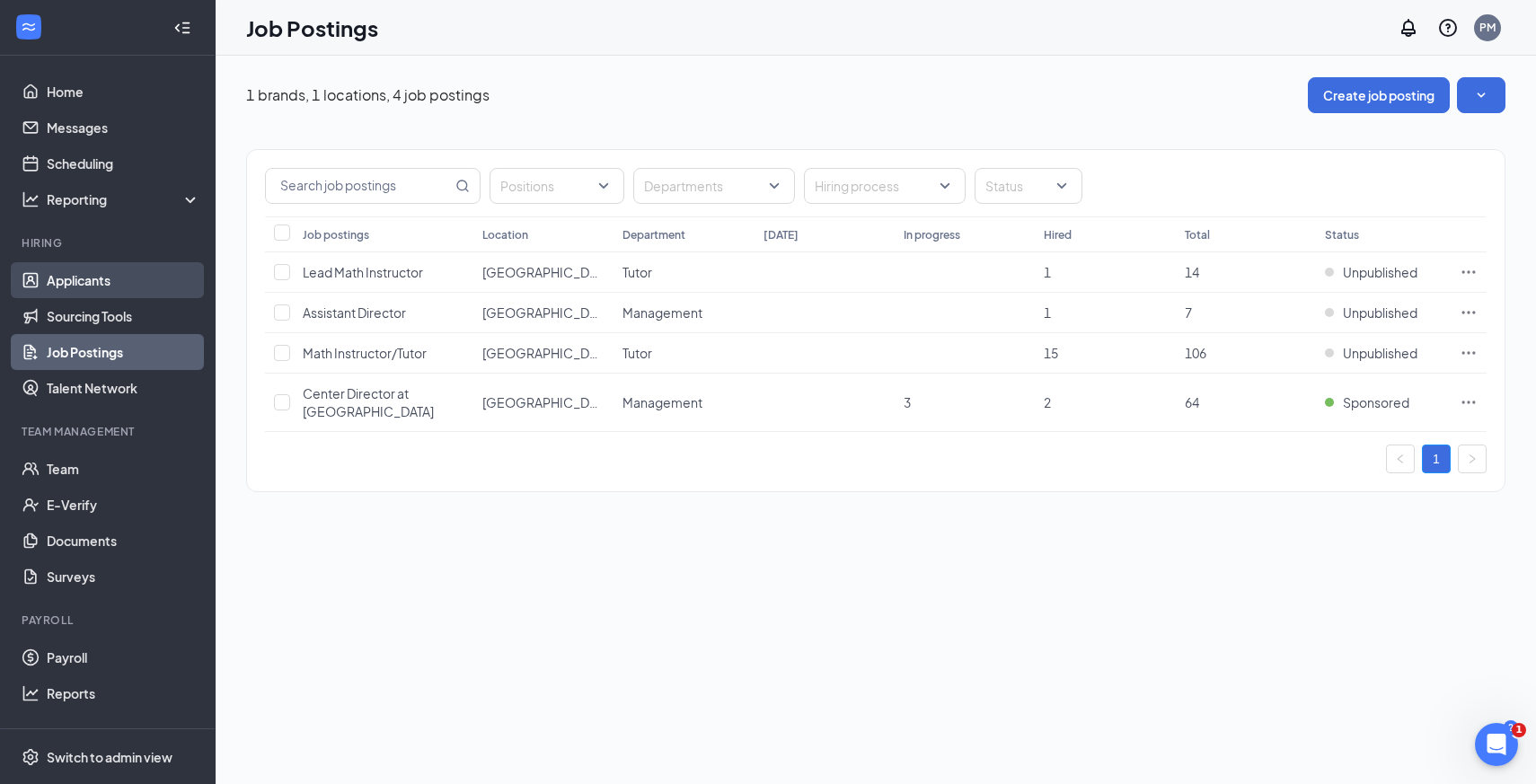
click at [110, 279] on link "Applicants" at bounding box center [123, 280] width 154 height 35
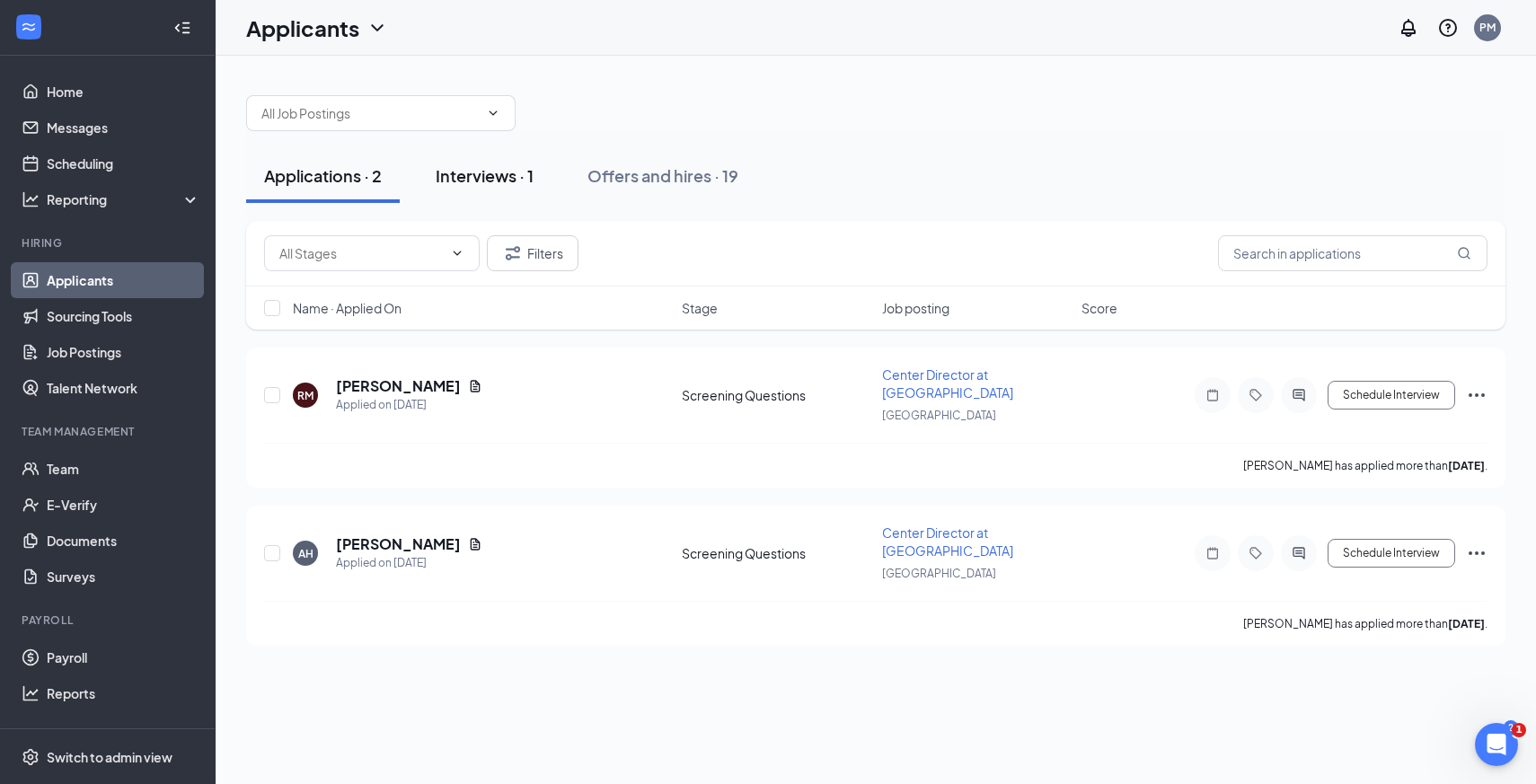
click at [500, 187] on button "Interviews · 1" at bounding box center [485, 175] width 134 height 54
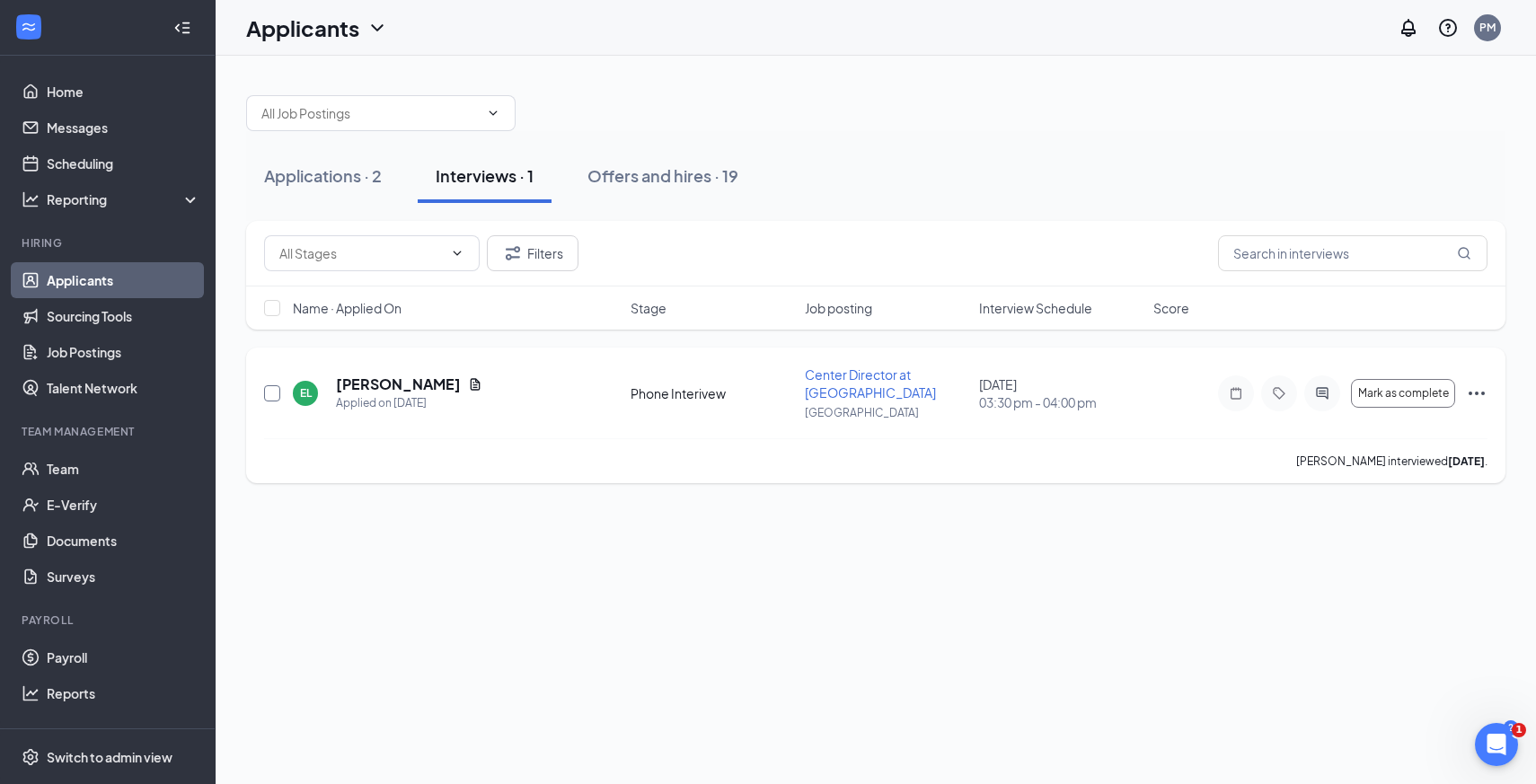
click at [267, 397] on input "checkbox" at bounding box center [272, 393] width 16 height 16
checkbox input "true"
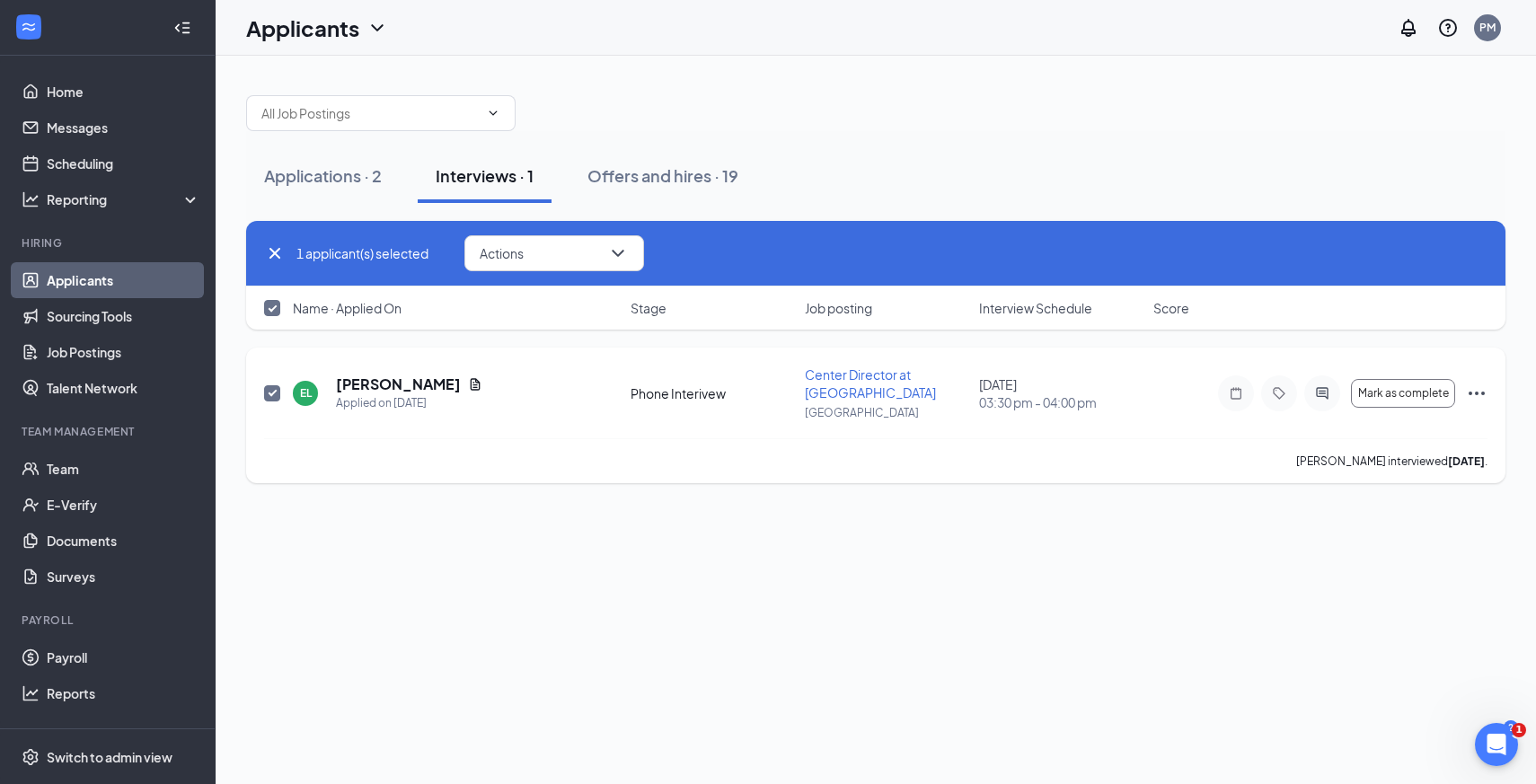
click at [1485, 389] on icon "Ellipses" at bounding box center [1477, 393] width 22 height 22
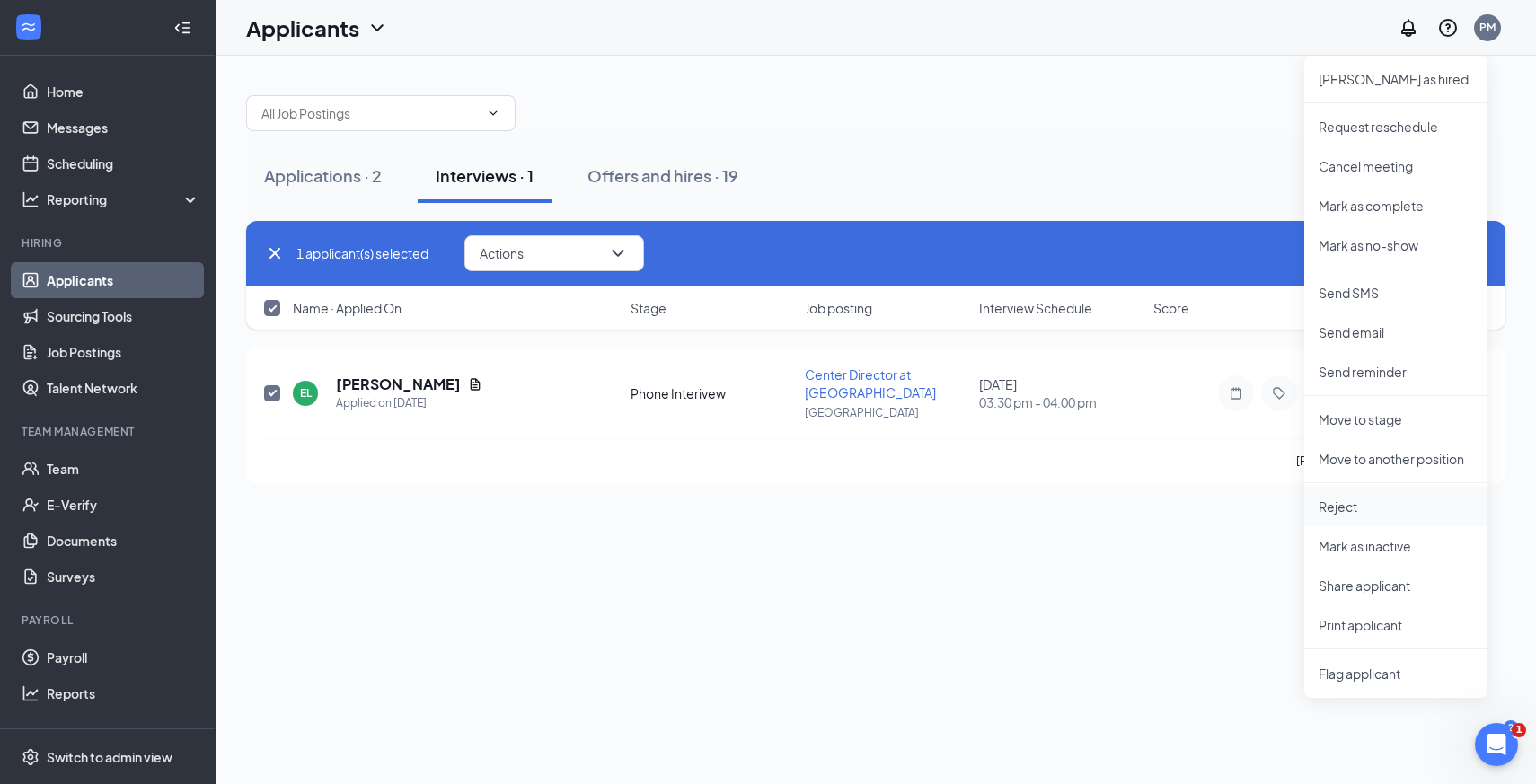
click at [1386, 513] on p "Reject" at bounding box center [1395, 506] width 155 height 18
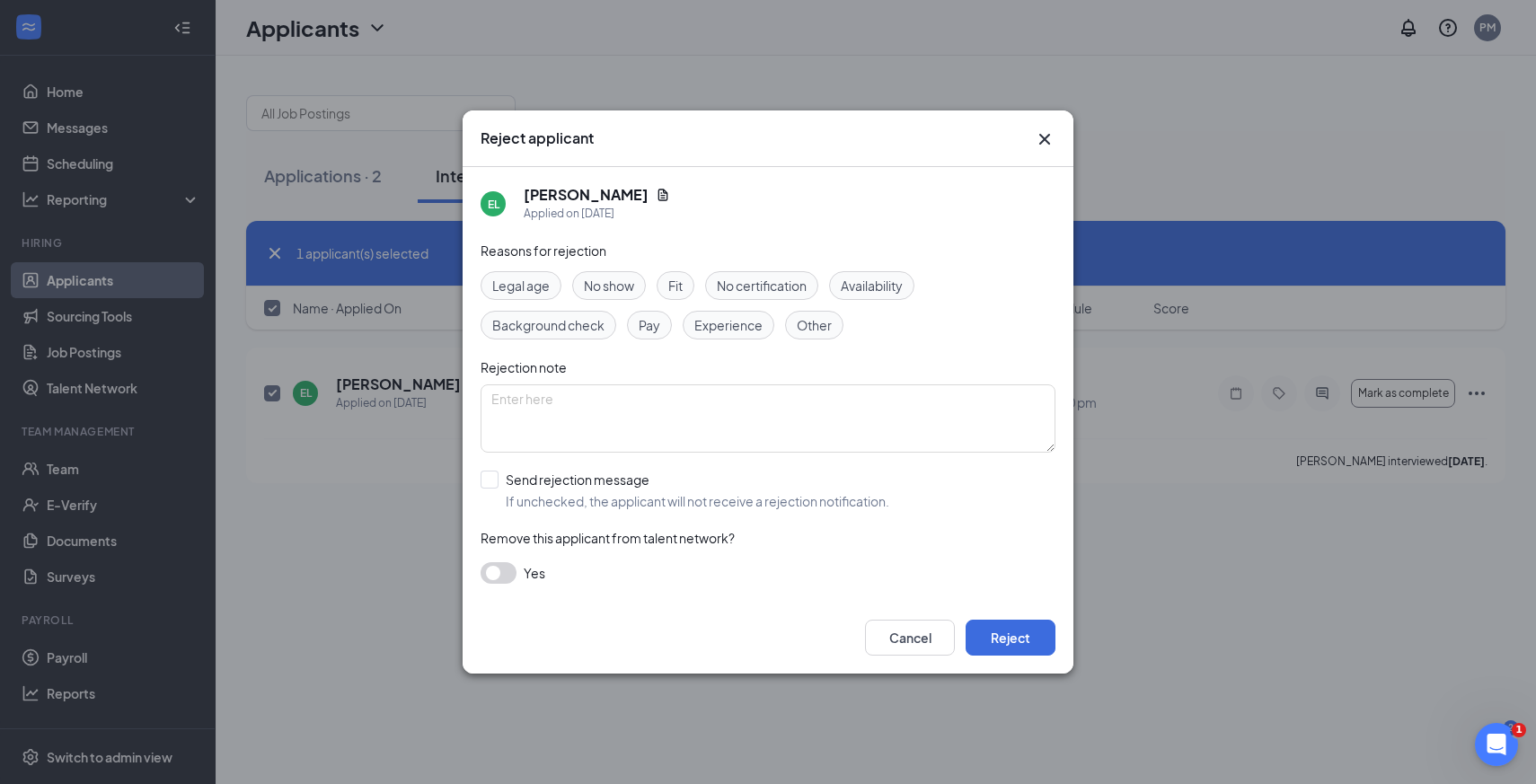
click at [637, 314] on div "Pay" at bounding box center [649, 324] width 45 height 29
click at [640, 408] on textarea at bounding box center [768, 418] width 575 height 68
type textarea "from Bay Area was looking for $70K to $80K"
click at [1018, 638] on button "Reject" at bounding box center [1010, 637] width 90 height 35
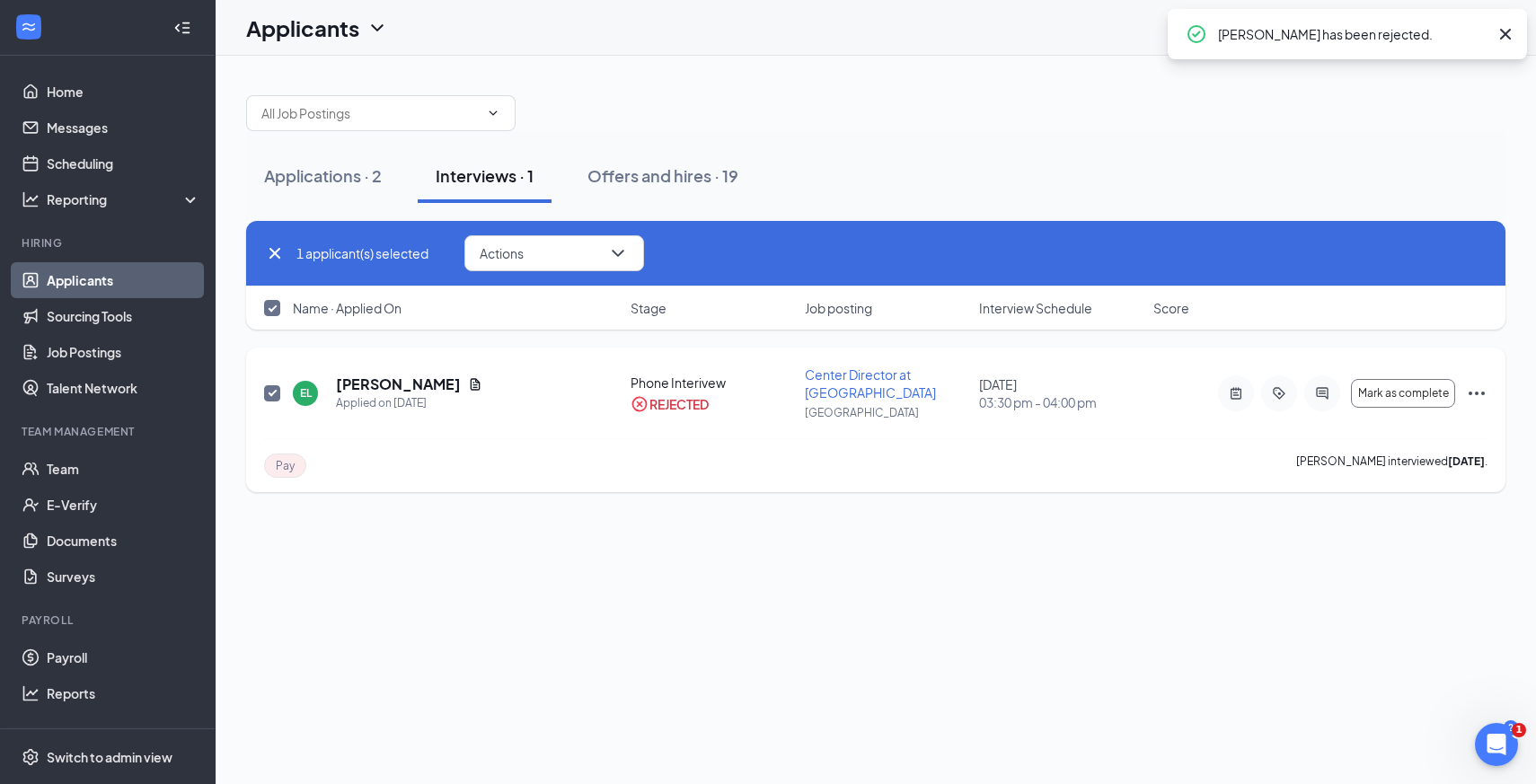
click at [270, 399] on input "checkbox" at bounding box center [272, 393] width 16 height 16
checkbox input "false"
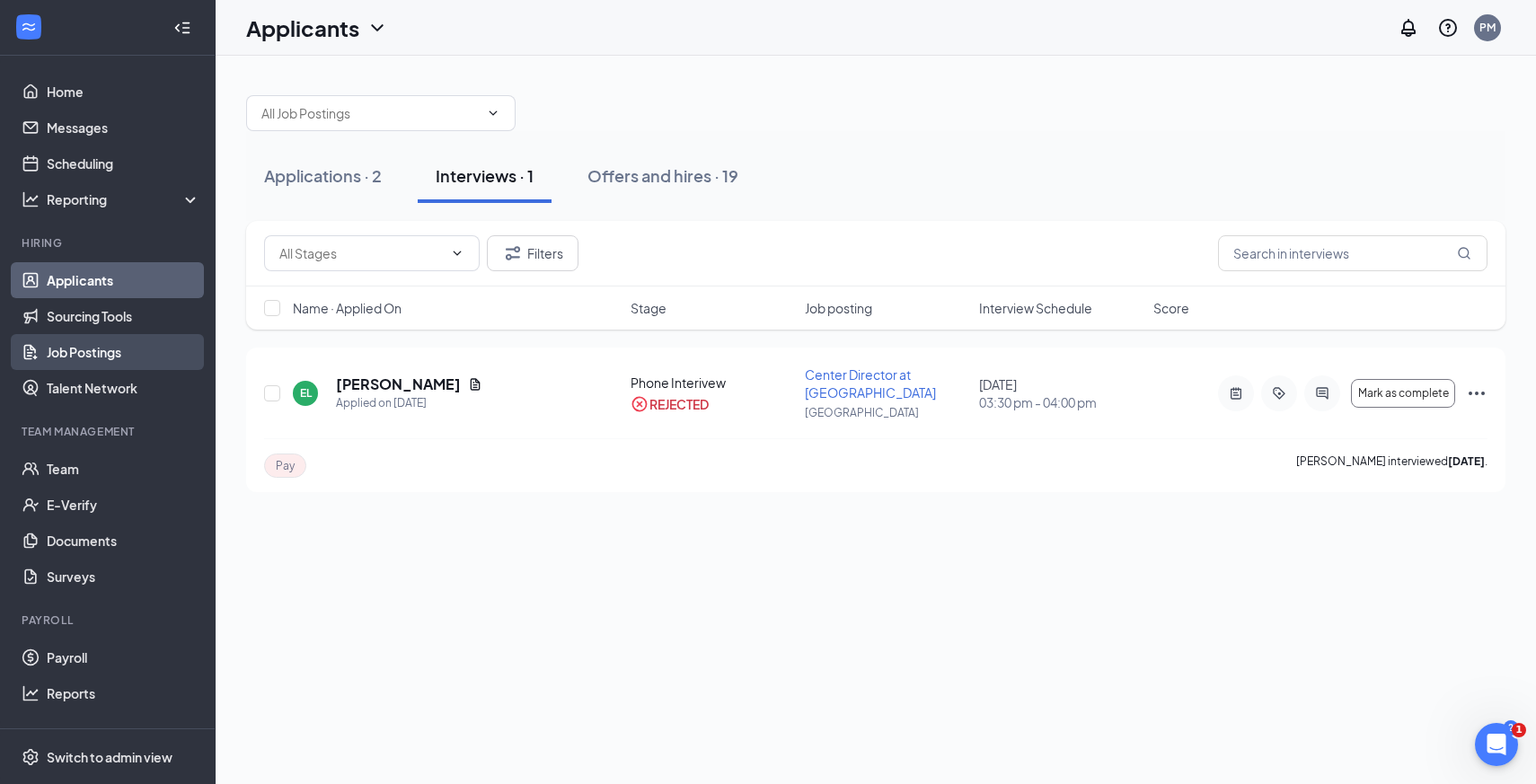
click at [110, 354] on link "Job Postings" at bounding box center [123, 352] width 154 height 35
